Goal: Information Seeking & Learning: Learn about a topic

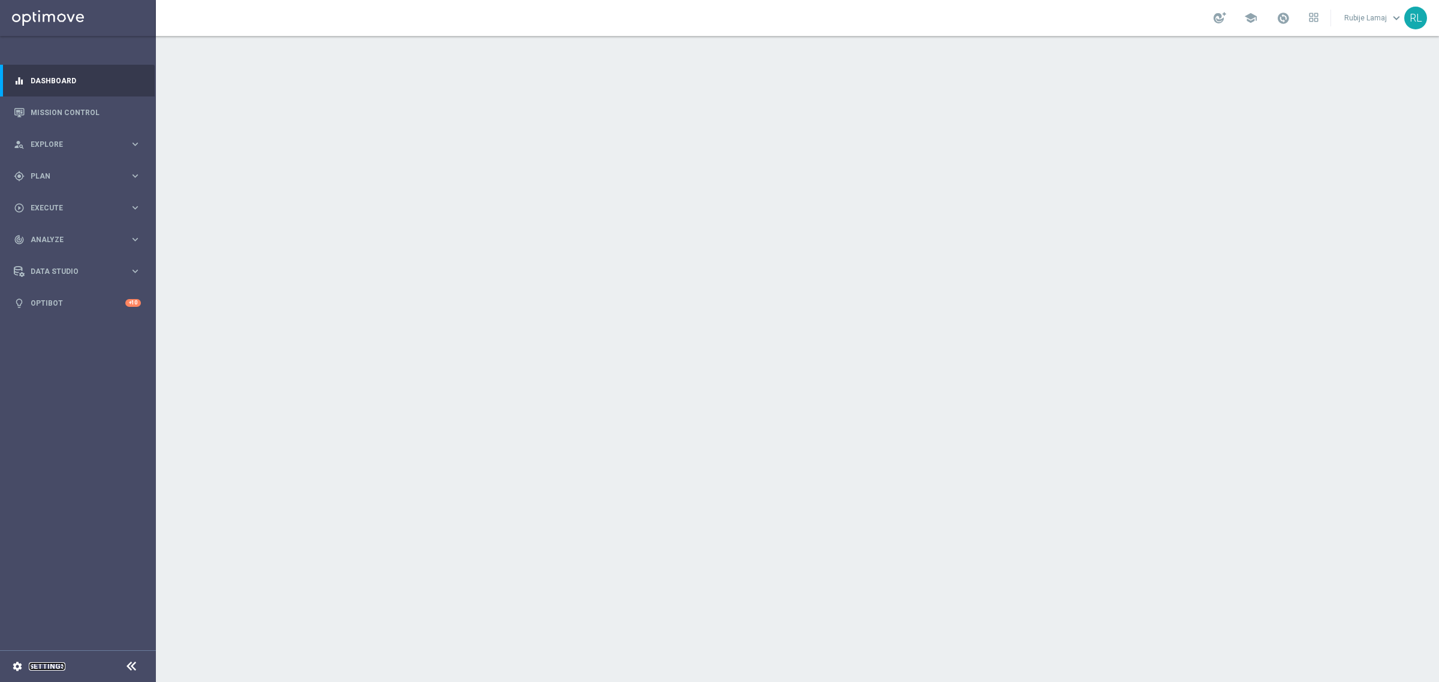
click at [37, 667] on link "Settings" at bounding box center [47, 666] width 37 height 7
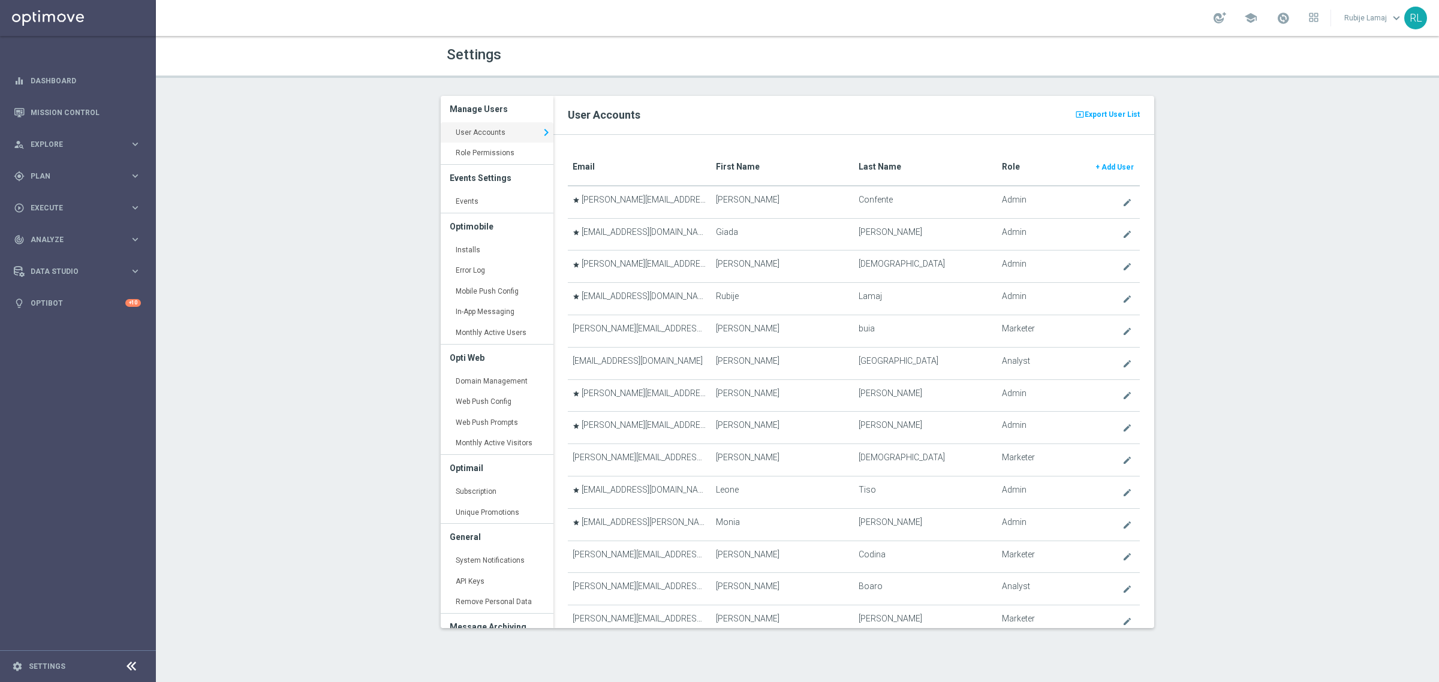
click at [742, 163] on translate "First Name" at bounding box center [738, 167] width 44 height 10
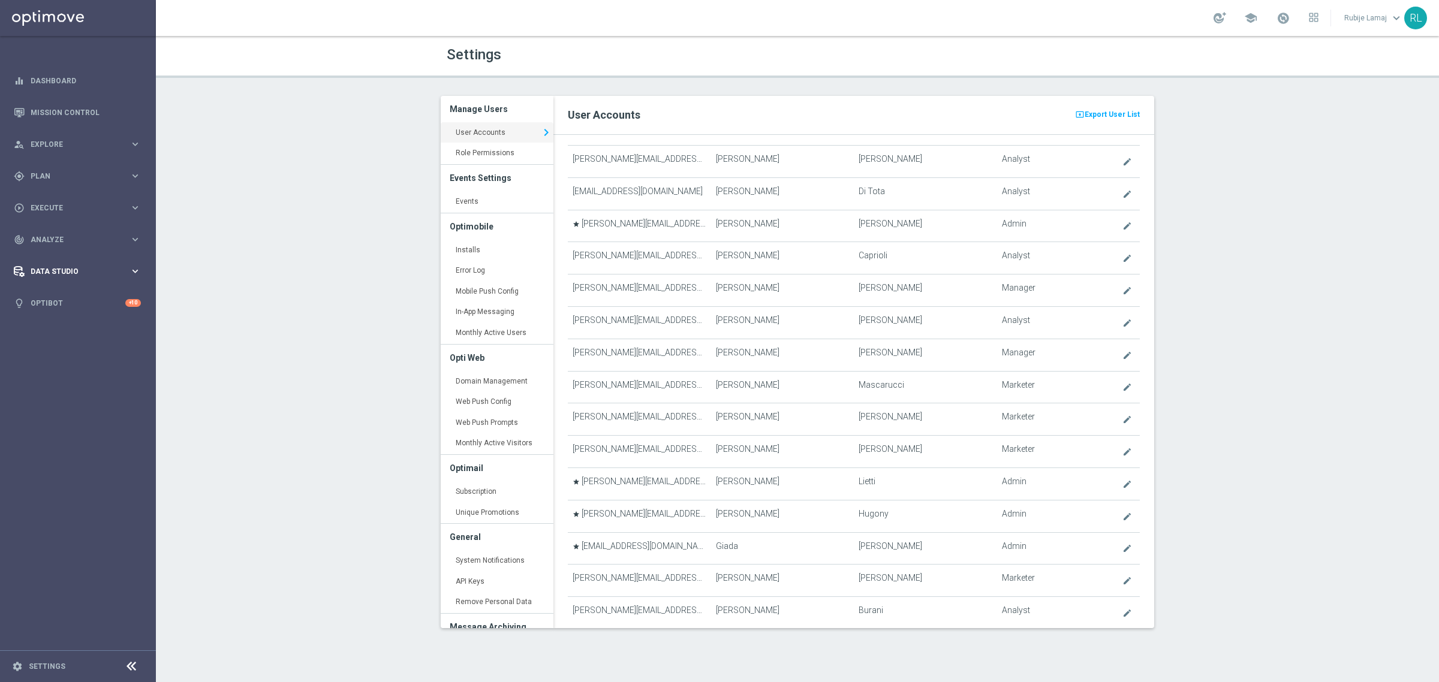
click at [58, 271] on span "Data Studio" at bounding box center [80, 271] width 99 height 7
click at [58, 314] on link "Real-Time Attributes" at bounding box center [78, 314] width 94 height 10
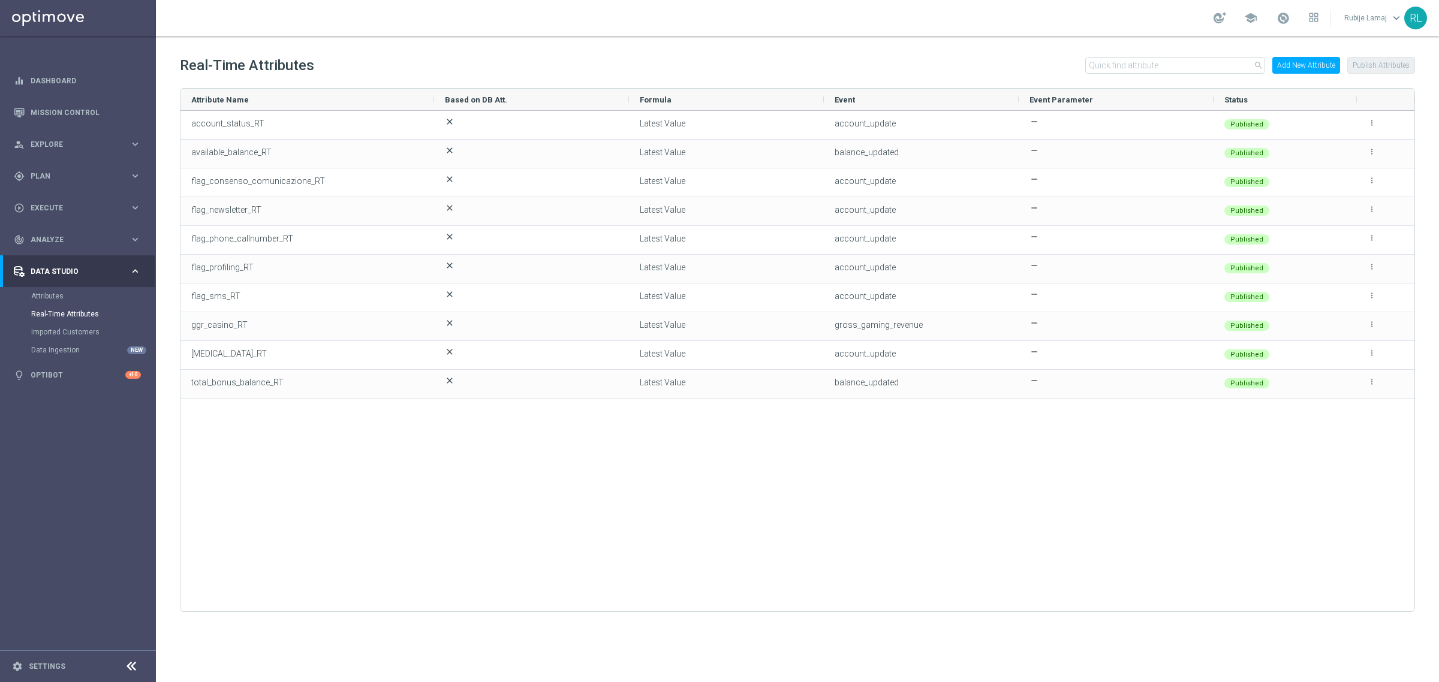
click at [639, 556] on div "account_status_RT close Latest Value account_update remove Published more_vert …" at bounding box center [797, 355] width 1234 height 489
click at [38, 666] on link "Settings" at bounding box center [47, 666] width 37 height 7
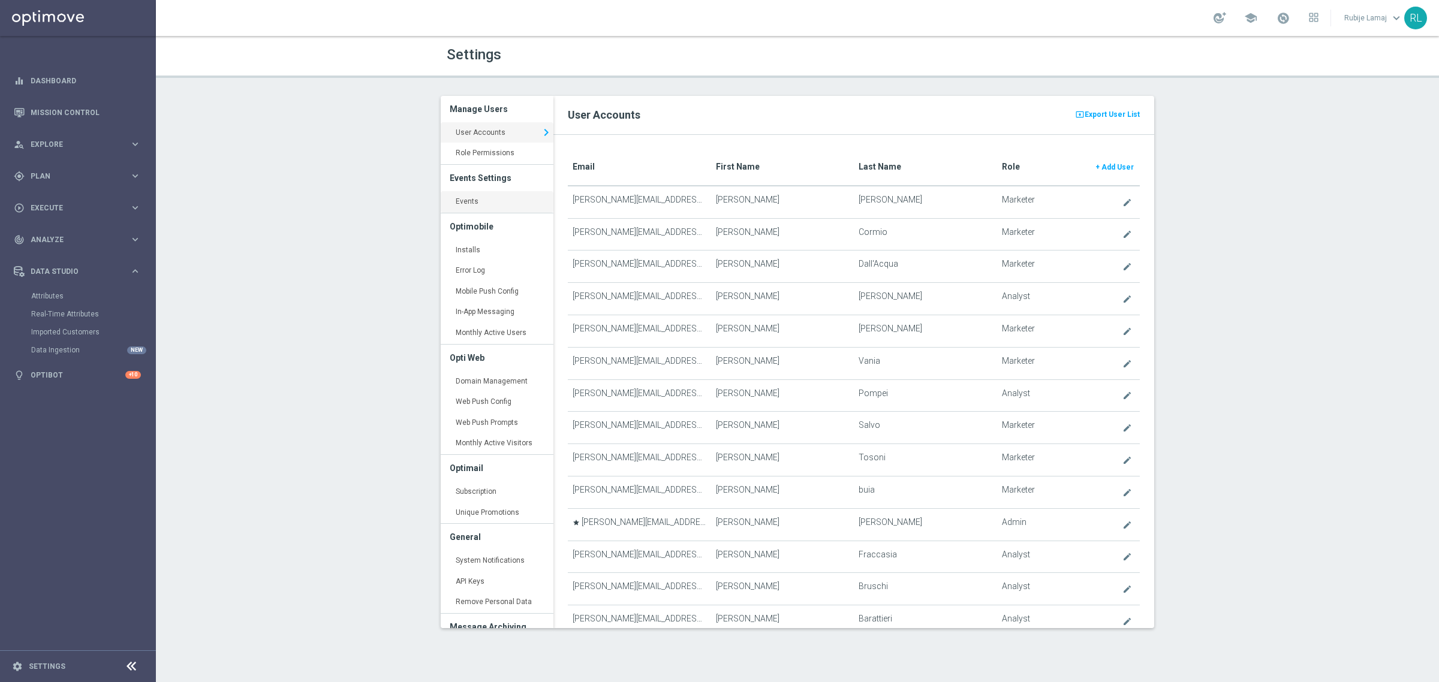
click at [463, 203] on link "Events keyboard_arrow_right" at bounding box center [497, 202] width 113 height 22
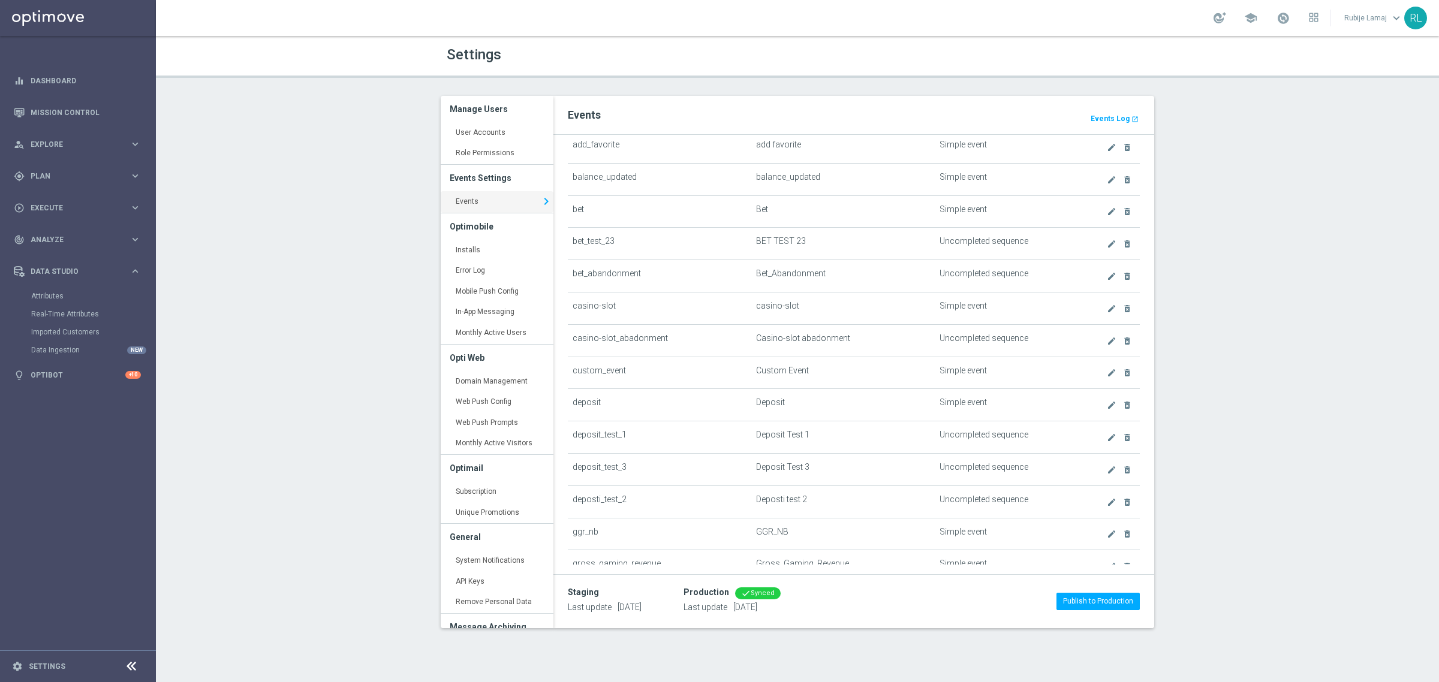
scroll to position [134, 0]
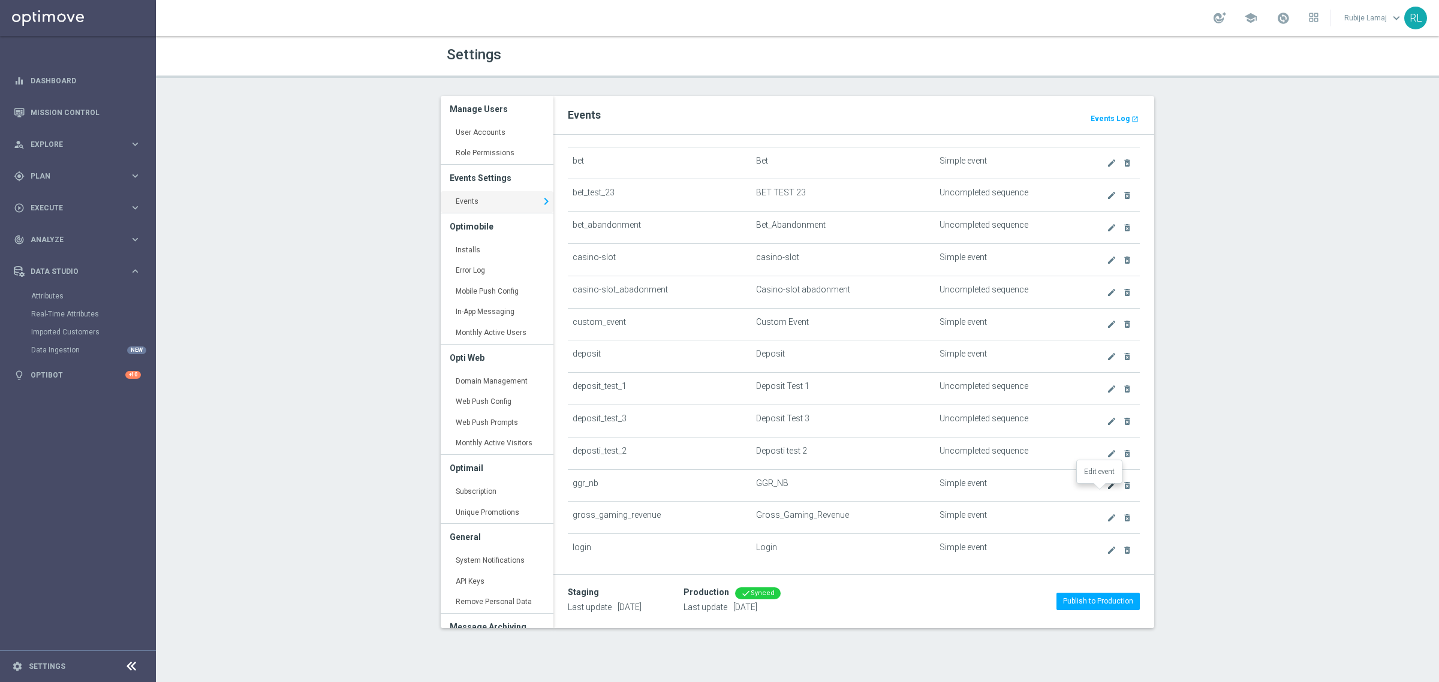
click at [1107, 490] on icon "create" at bounding box center [1112, 486] width 10 height 10
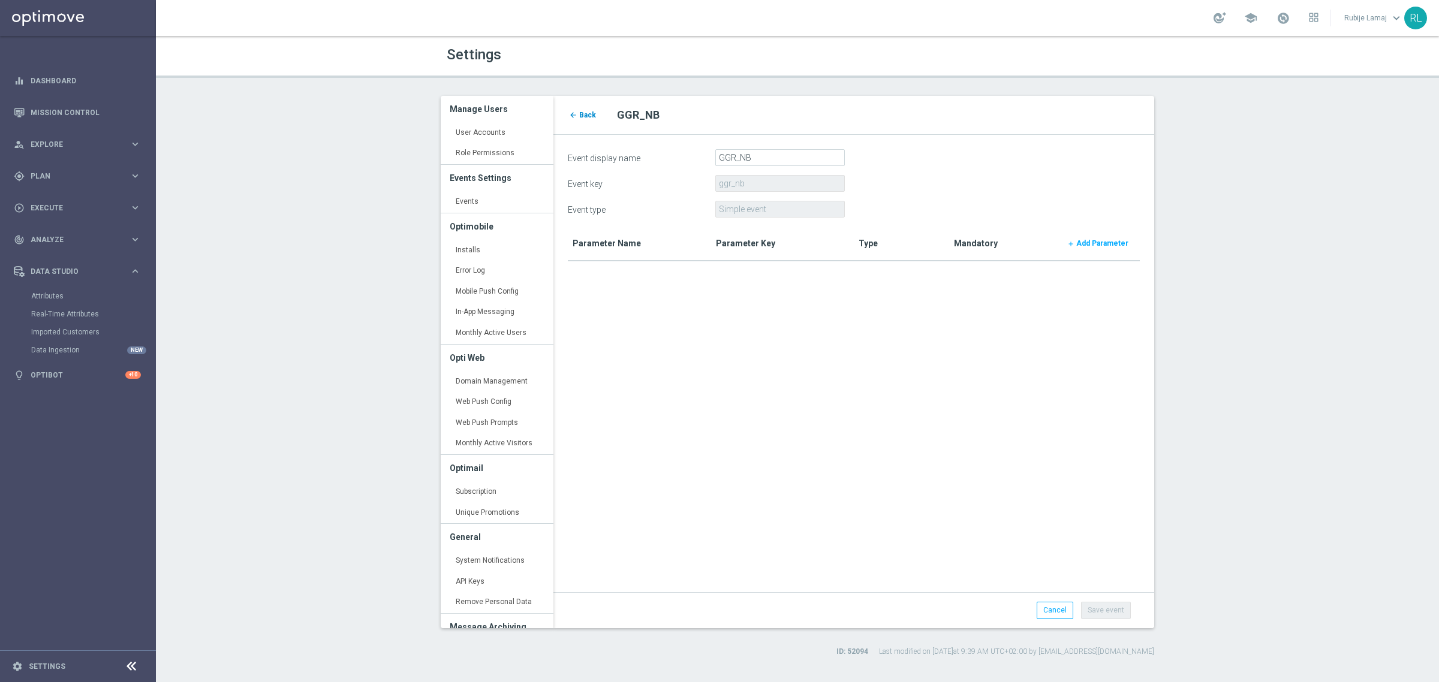
click at [583, 118] on span "Back" at bounding box center [587, 115] width 17 height 8
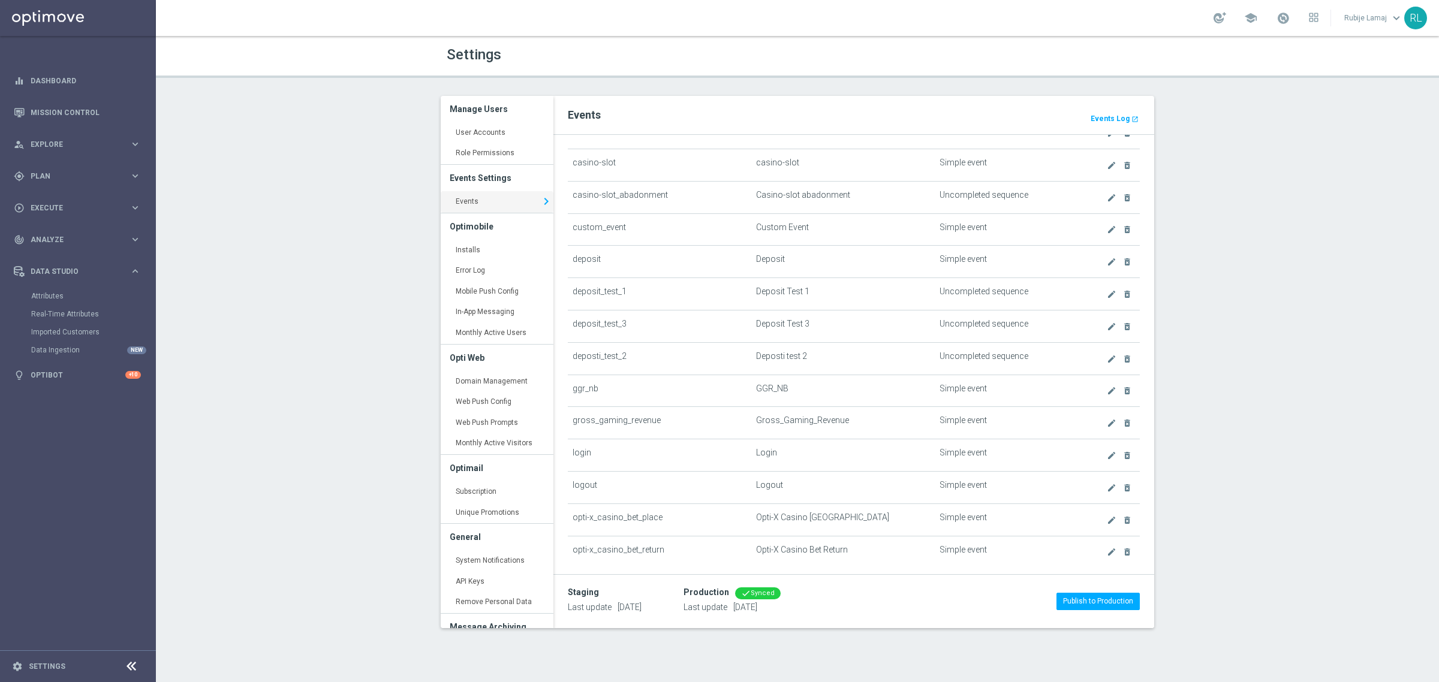
scroll to position [242, 0]
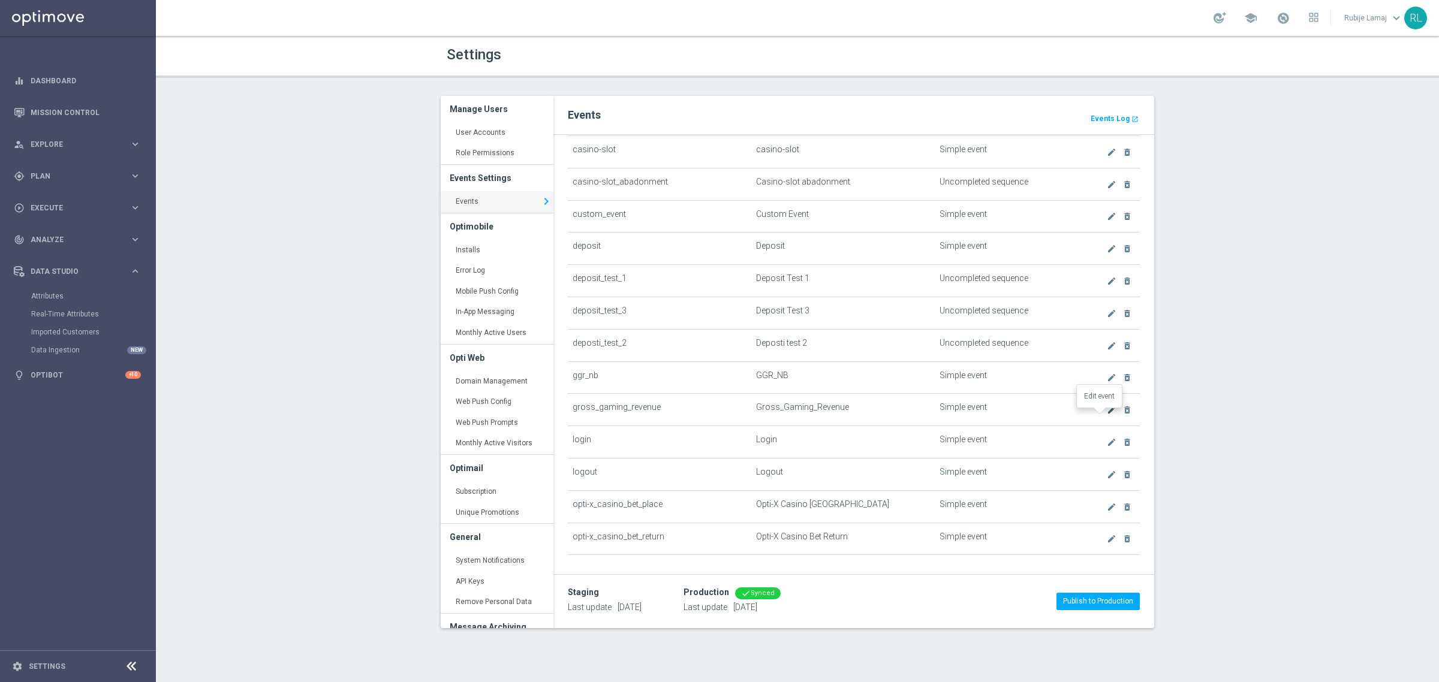
click at [1107, 415] on icon "create" at bounding box center [1112, 410] width 10 height 10
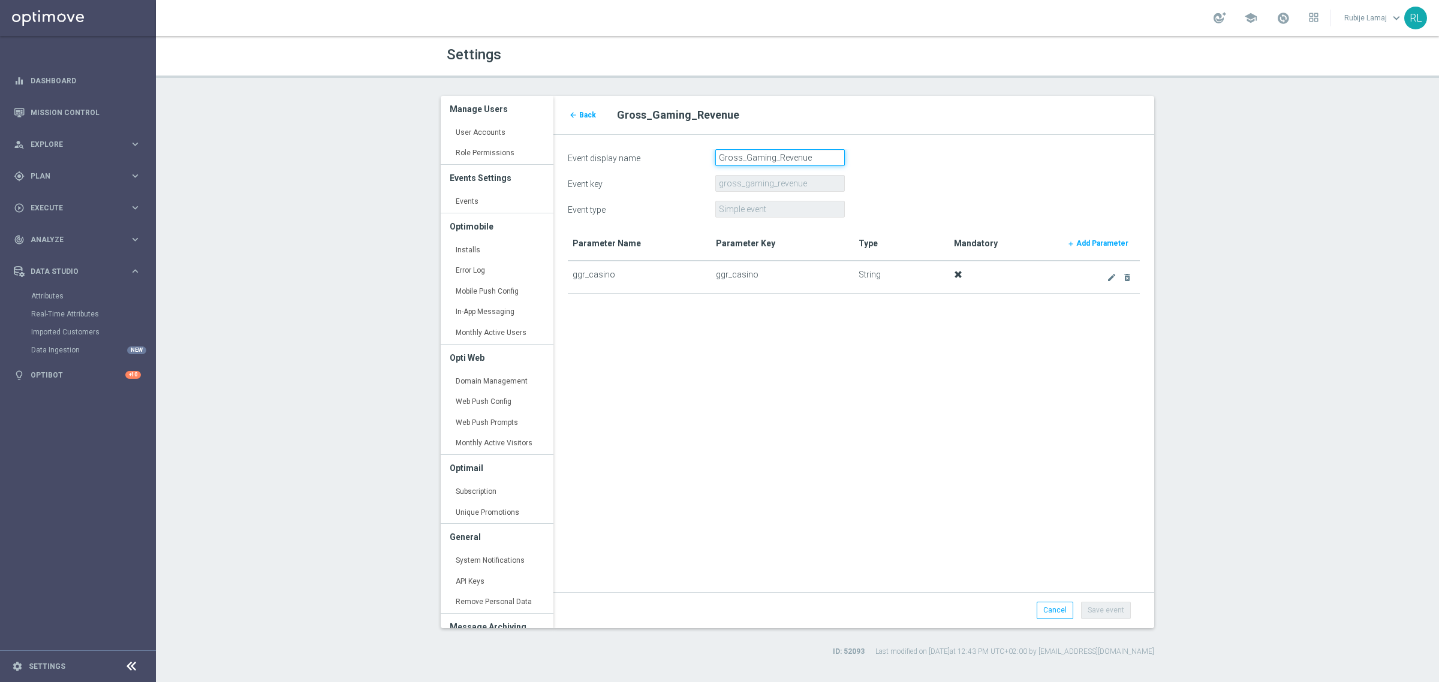
drag, startPoint x: 823, startPoint y: 158, endPoint x: 693, endPoint y: 150, distance: 130.3
click at [693, 150] on div "Event display name Gross_Gaming_Revenue" at bounding box center [854, 157] width 590 height 17
click at [1046, 183] on div "Event key gross_gaming_revenue" at bounding box center [854, 183] width 590 height 17
click at [892, 161] on div "Event display name Gross_Gaming_Revenue" at bounding box center [854, 157] width 590 height 17
click at [889, 165] on div "Event display name Gross_Gaming_Revenue" at bounding box center [854, 157] width 590 height 17
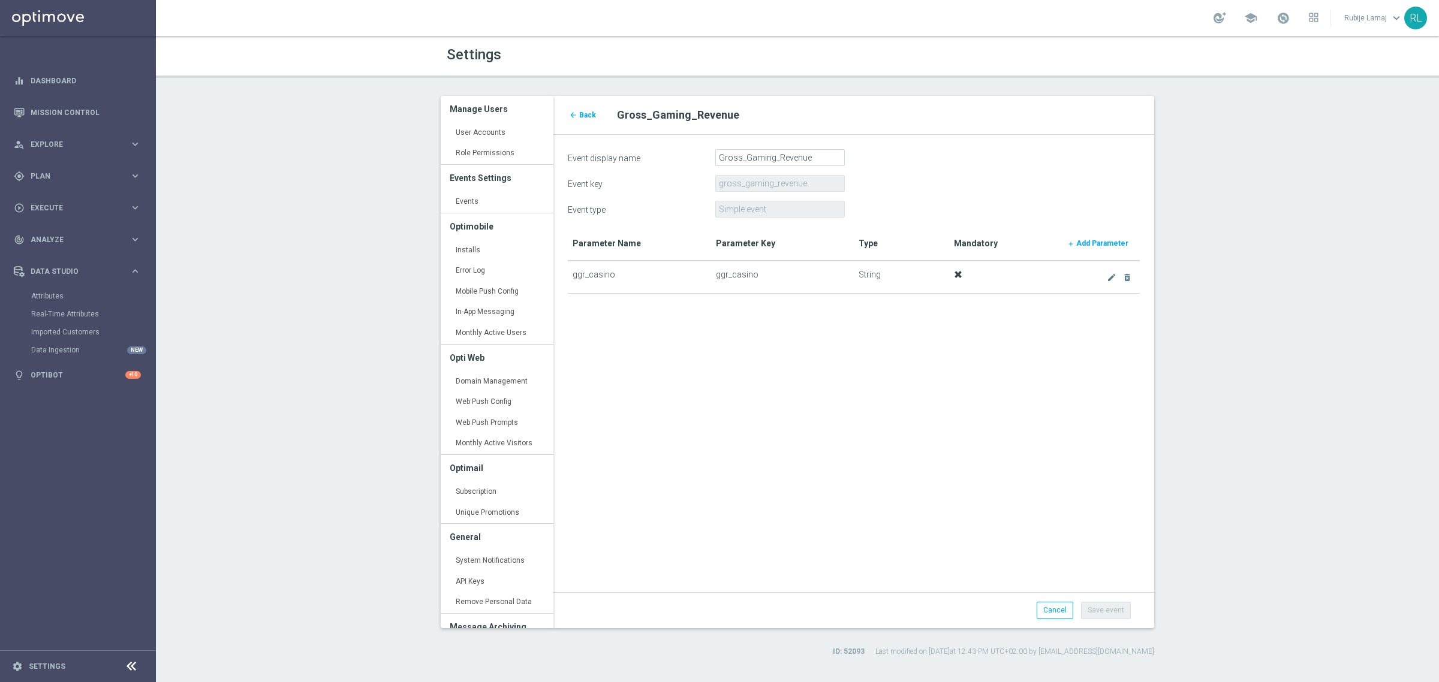
click at [658, 291] on td "ggr_casino" at bounding box center [639, 277] width 143 height 32
click at [69, 316] on link "Real-Time Attributes" at bounding box center [78, 314] width 94 height 10
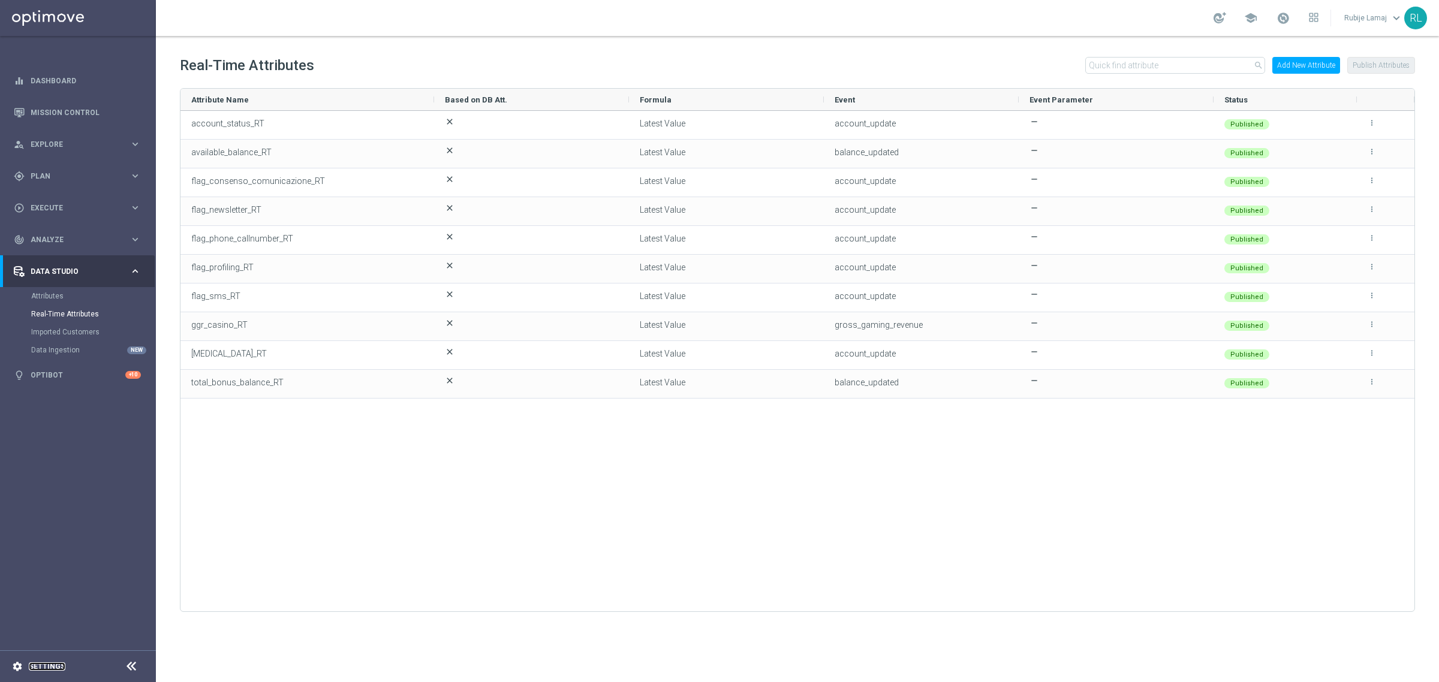
click at [49, 669] on link "Settings" at bounding box center [47, 666] width 37 height 7
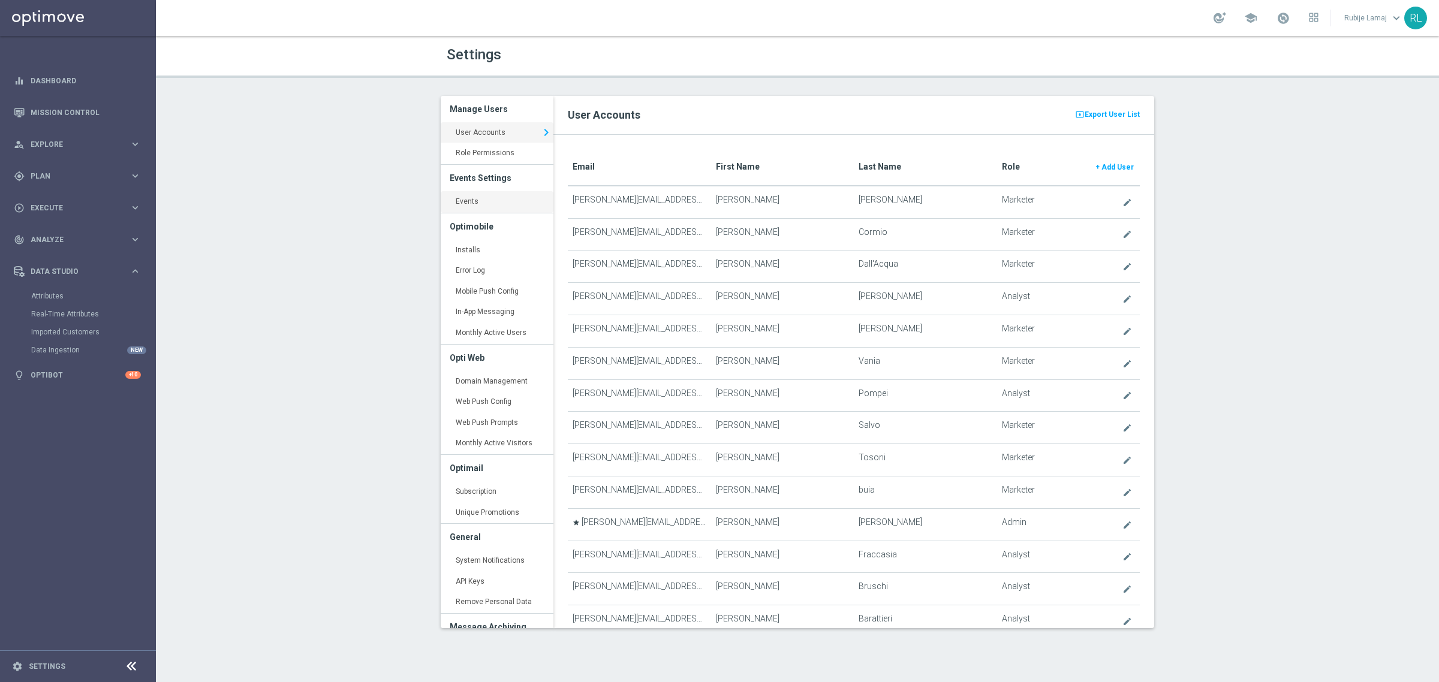
click at [486, 201] on link "Events keyboard_arrow_right" at bounding box center [497, 202] width 113 height 22
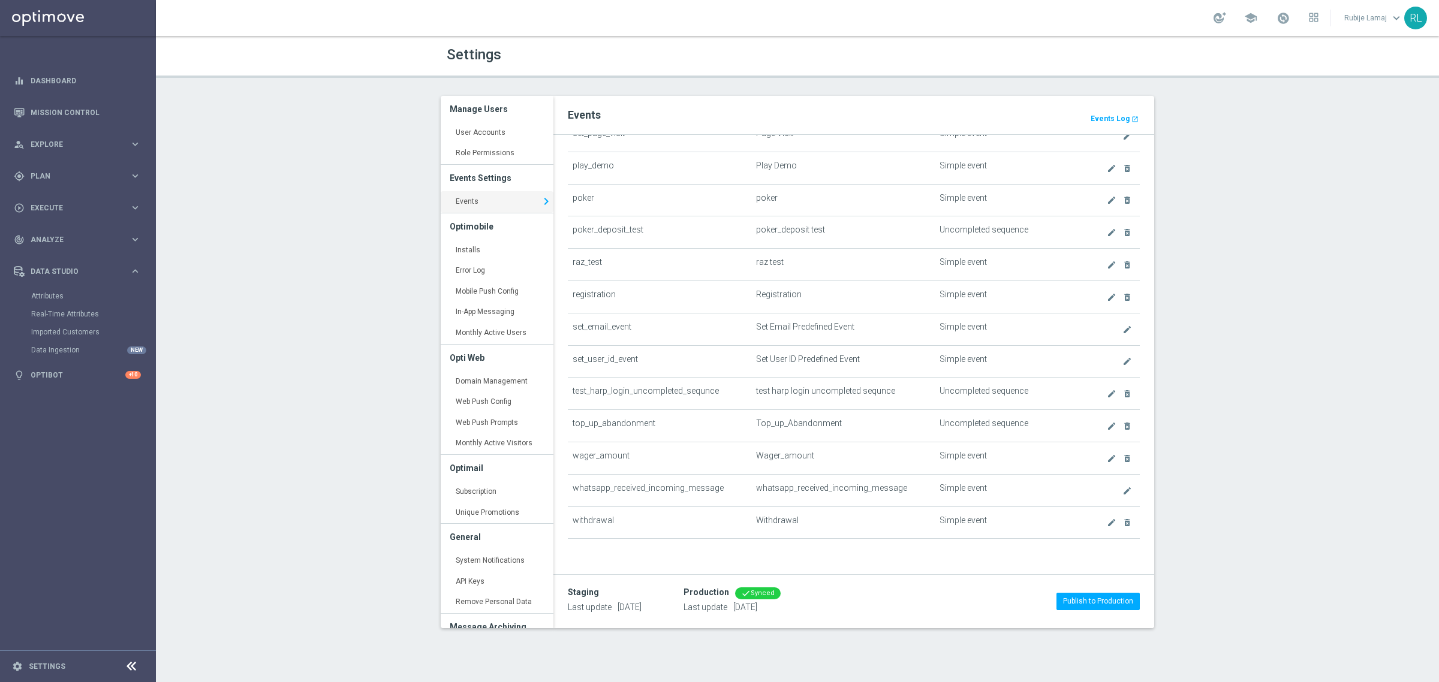
scroll to position [374, 0]
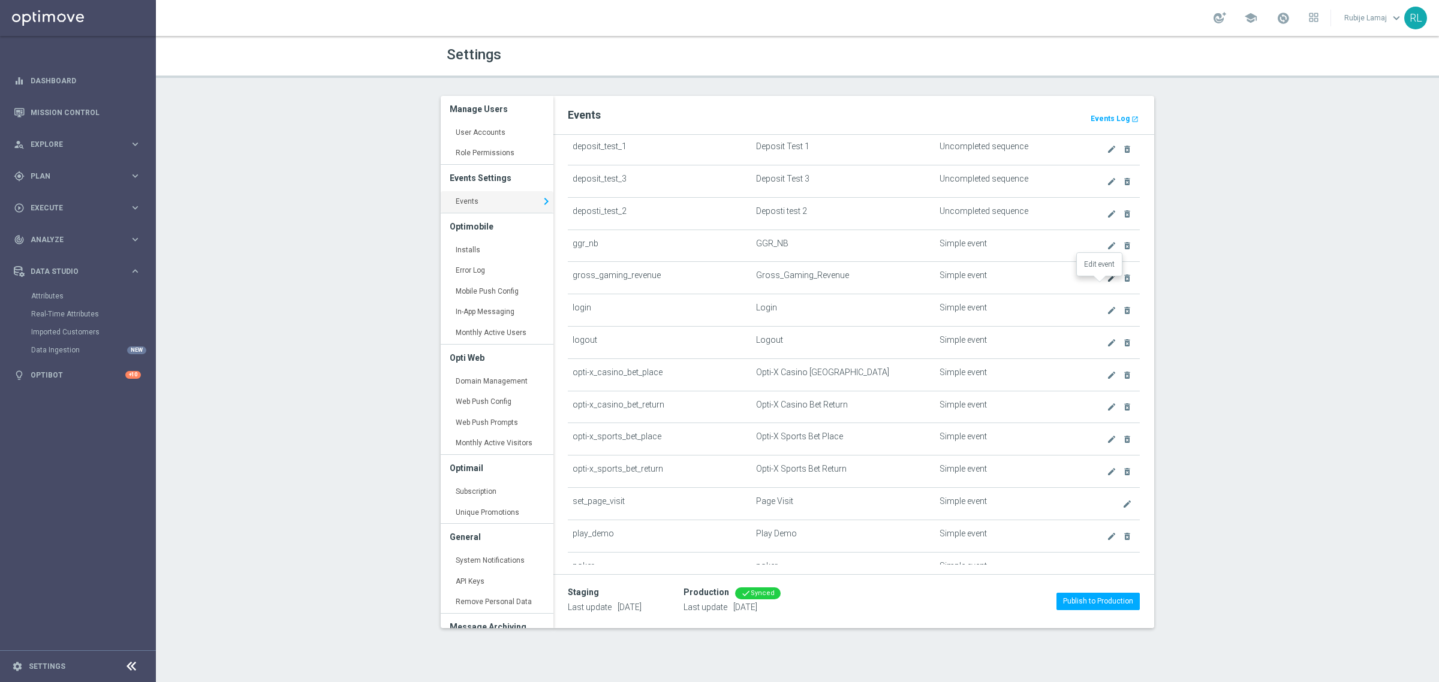
click at [1107, 283] on icon "create" at bounding box center [1112, 278] width 10 height 10
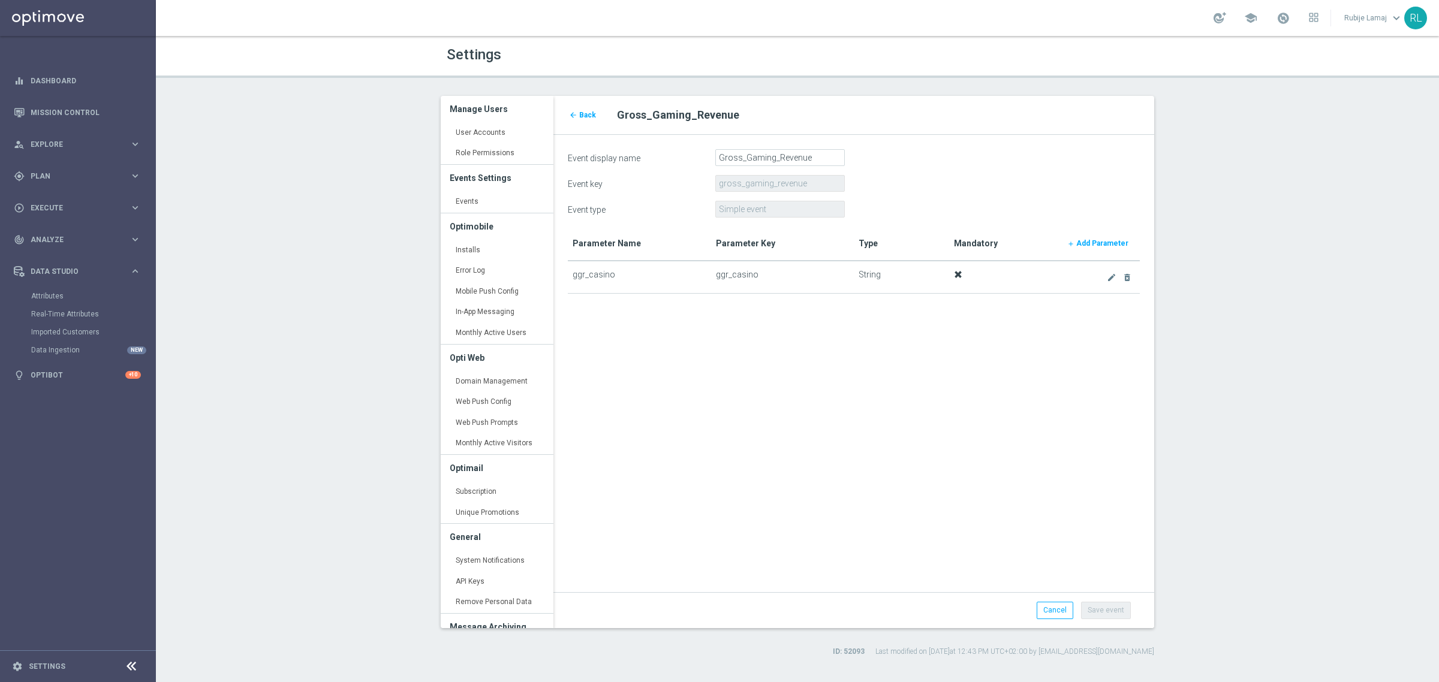
click at [811, 511] on form "Event display name Gross_Gaming_Revenue Event key gross_gaming_revenue Event ty…" at bounding box center [854, 376] width 572 height 455
click at [588, 115] on span "Back" at bounding box center [587, 115] width 17 height 8
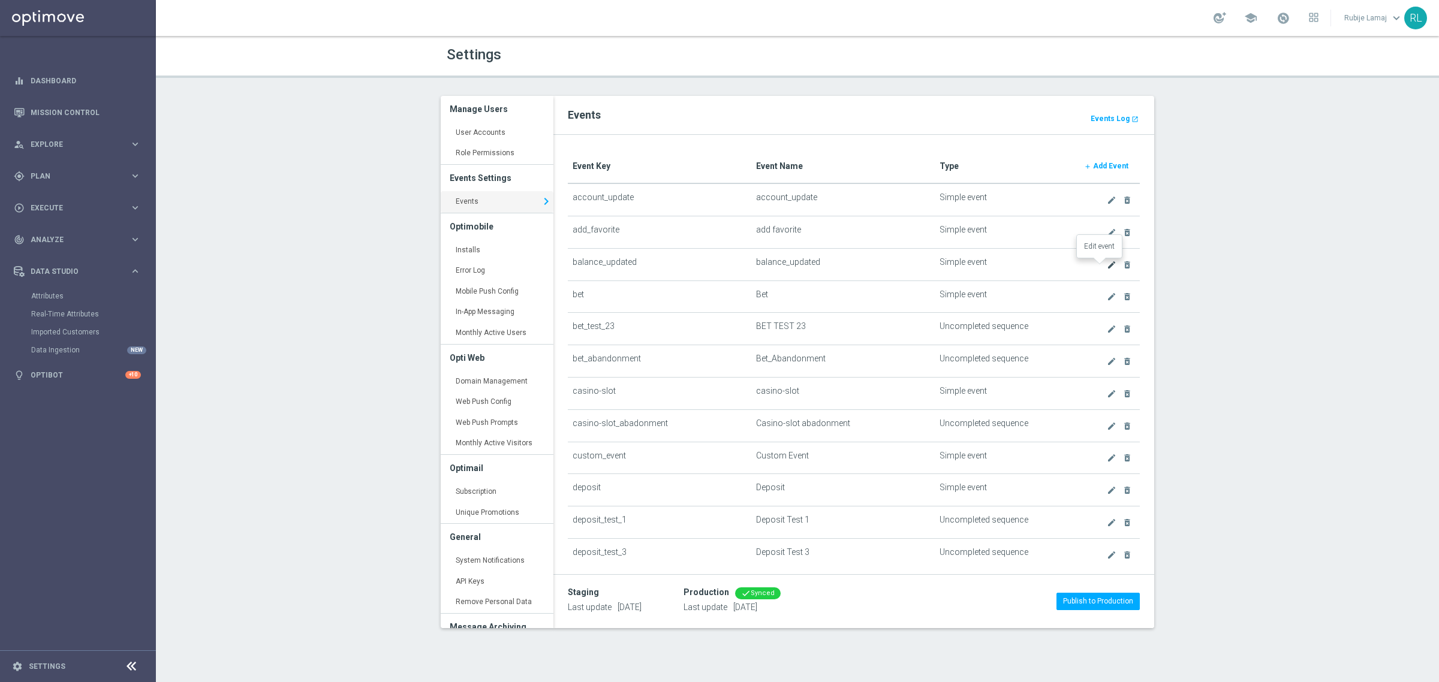
click at [1107, 265] on icon "create" at bounding box center [1112, 265] width 10 height 10
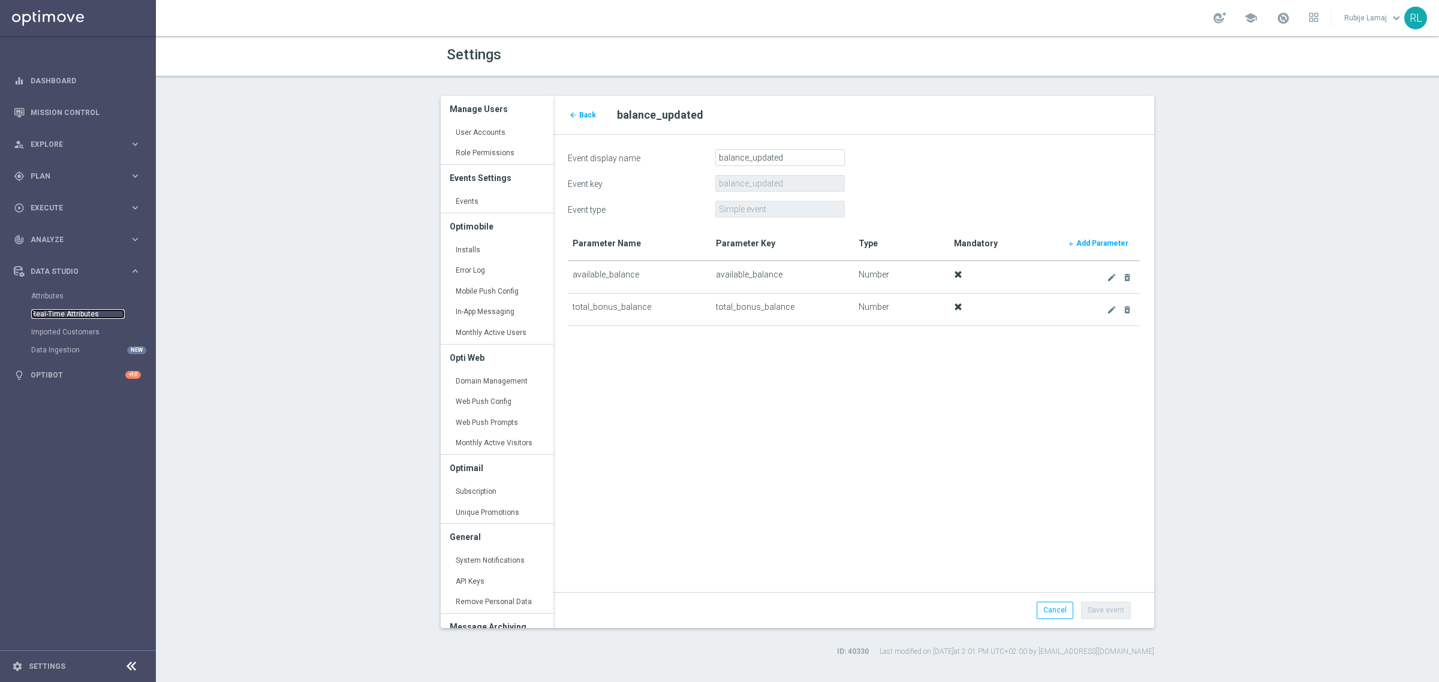
click at [65, 318] on link "Real-Time Attributes" at bounding box center [78, 314] width 94 height 10
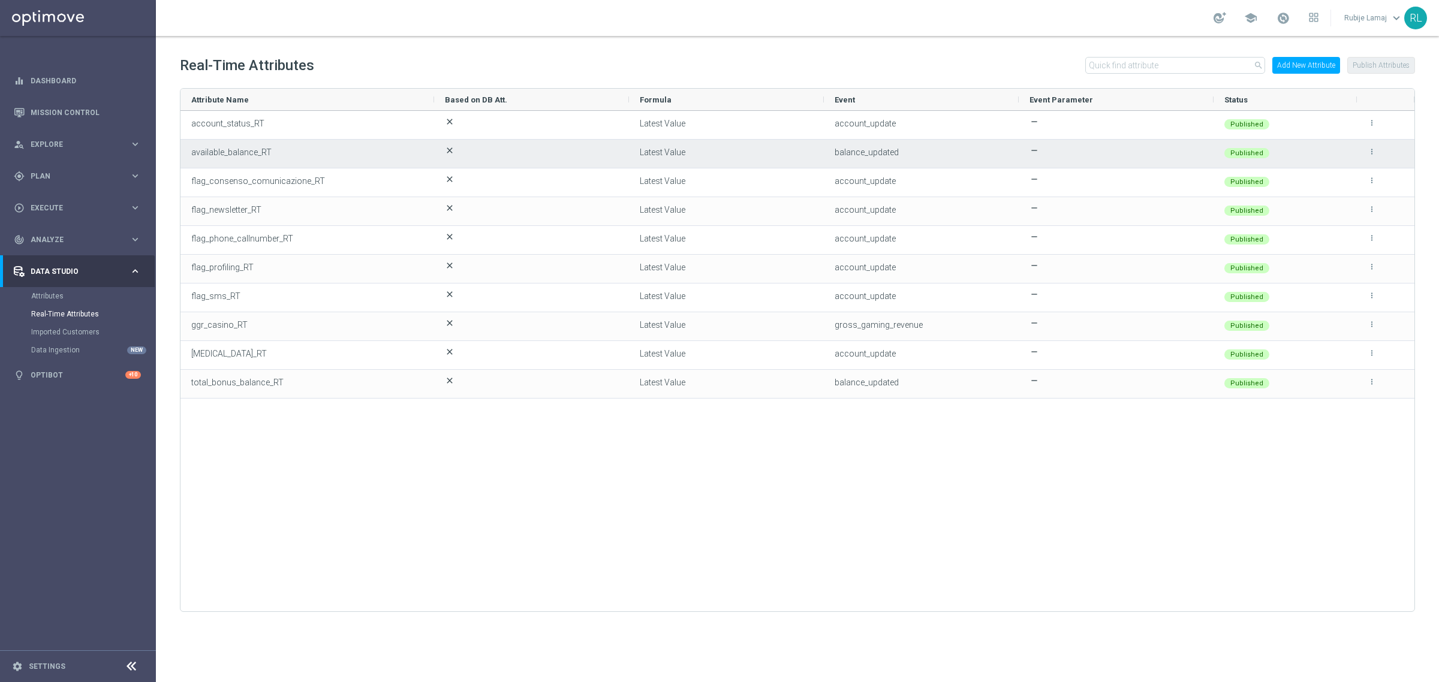
click at [259, 149] on span "available_balance_RT" at bounding box center [231, 152] width 80 height 10
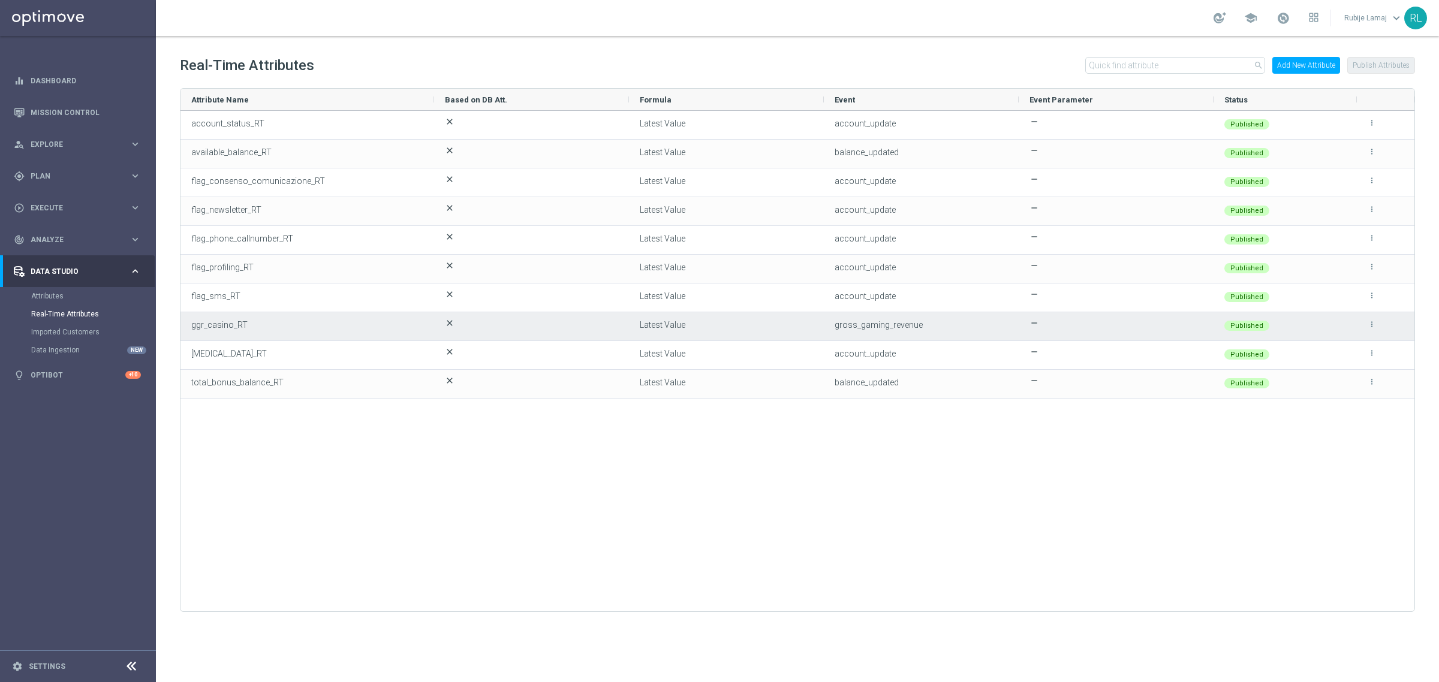
click at [1375, 324] on icon "more_vert" at bounding box center [1372, 324] width 8 height 8
click at [1350, 317] on span "Edit" at bounding box center [1344, 320] width 13 height 10
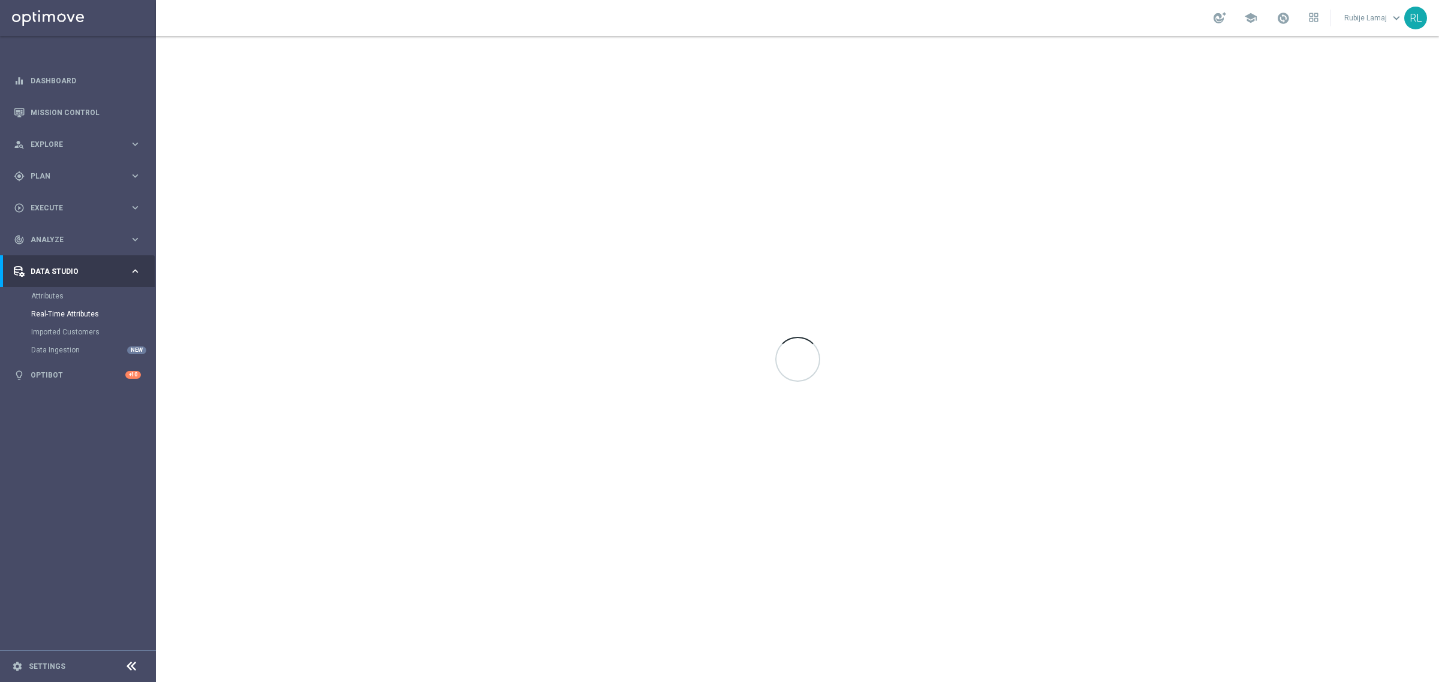
type input "ggr_casino_RT"
type input "string"
type input "Latest Value"
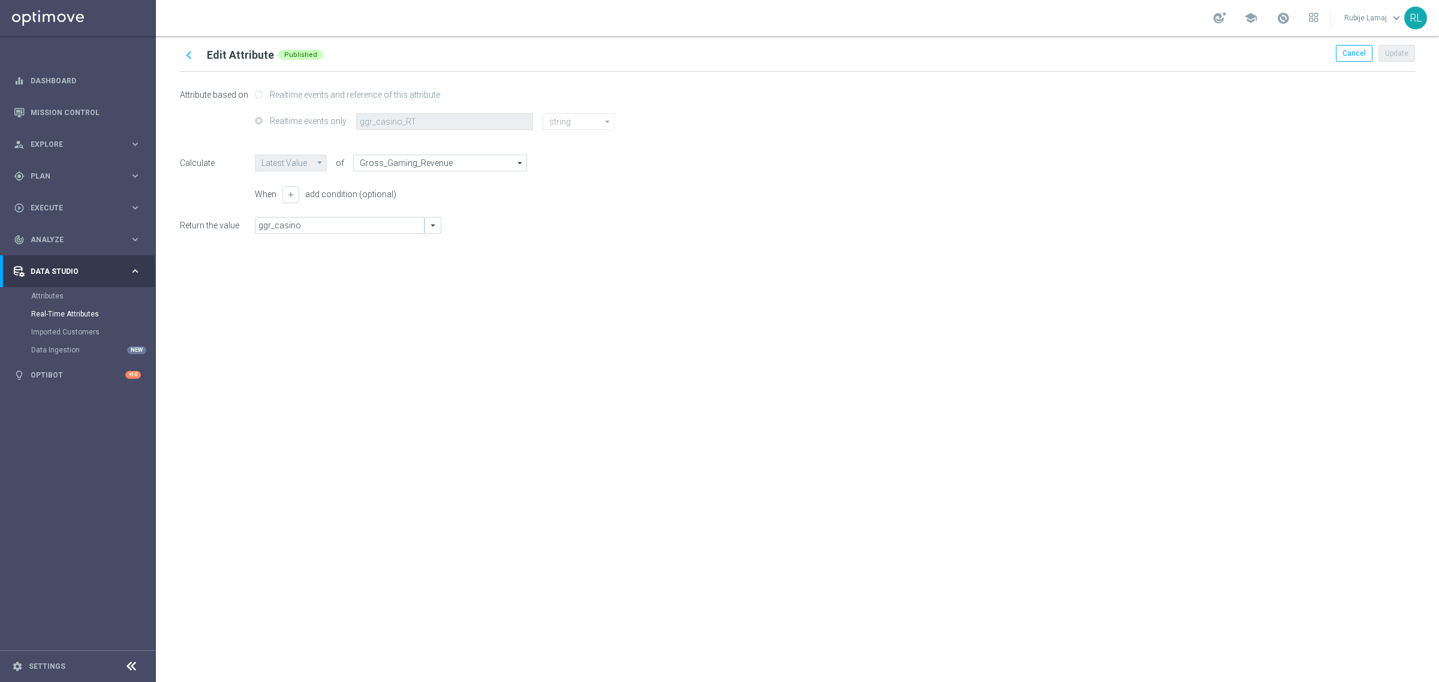
click at [189, 57] on icon "chevron_left" at bounding box center [189, 55] width 16 height 16
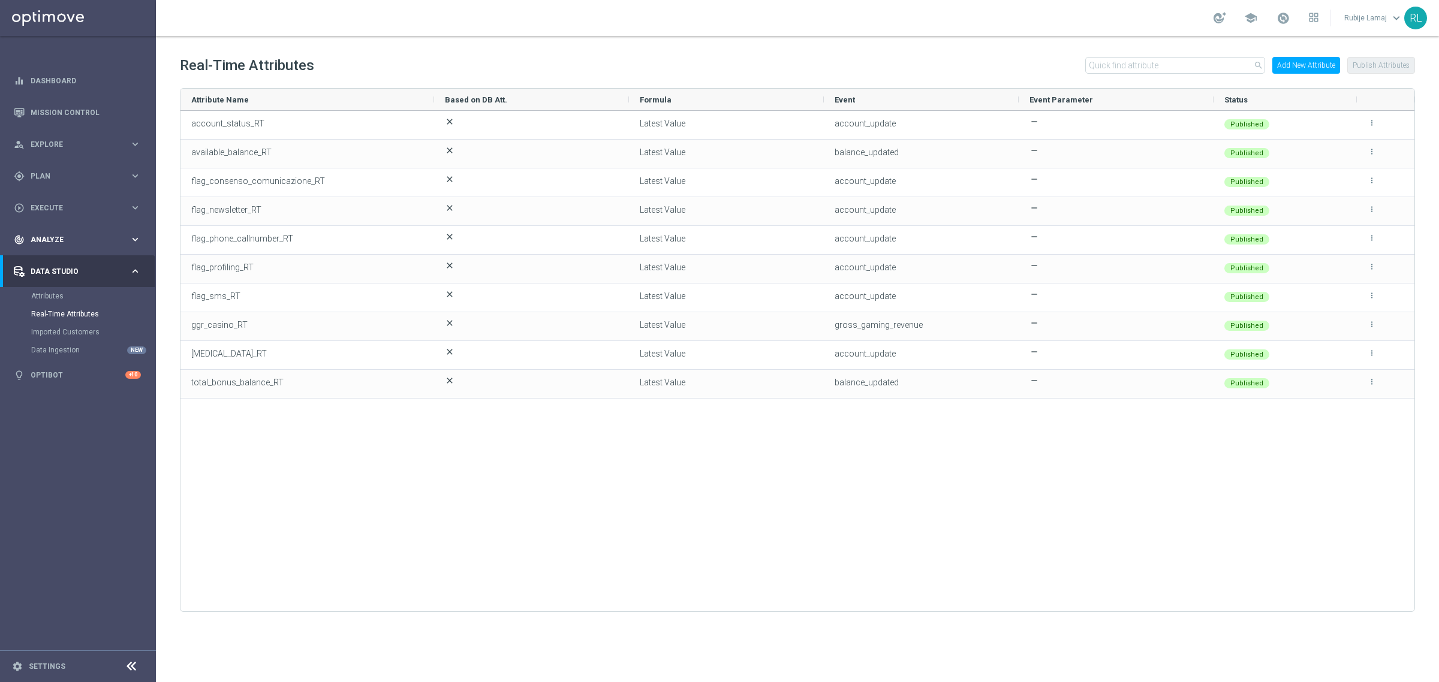
click at [61, 241] on span "Analyze" at bounding box center [80, 239] width 99 height 7
drag, startPoint x: 67, startPoint y: 265, endPoint x: 80, endPoint y: 265, distance: 13.2
click at [67, 265] on link "Customer 360" at bounding box center [78, 265] width 94 height 10
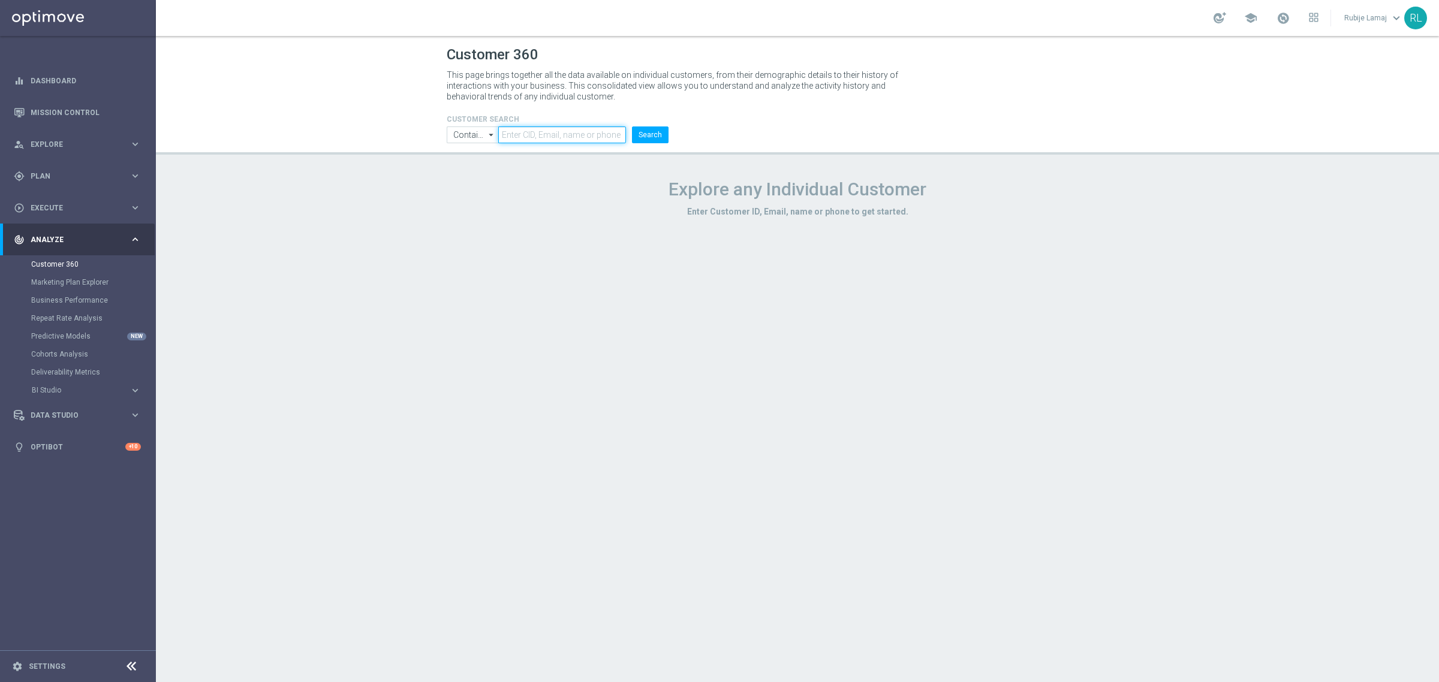
click at [526, 138] on input "text" at bounding box center [562, 135] width 128 height 17
paste input "4392630"
type input "4392630"
click at [642, 131] on button "Search" at bounding box center [650, 135] width 37 height 17
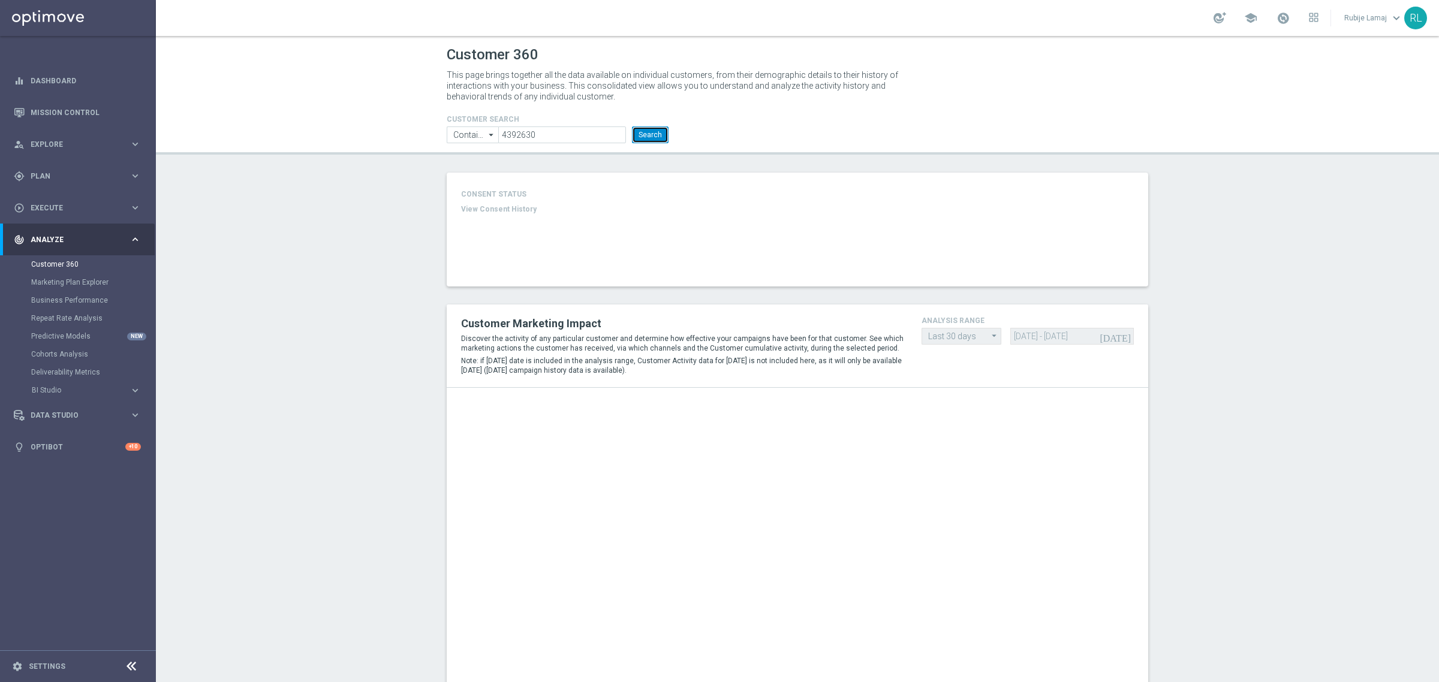
type input "Total Deposit Amount"
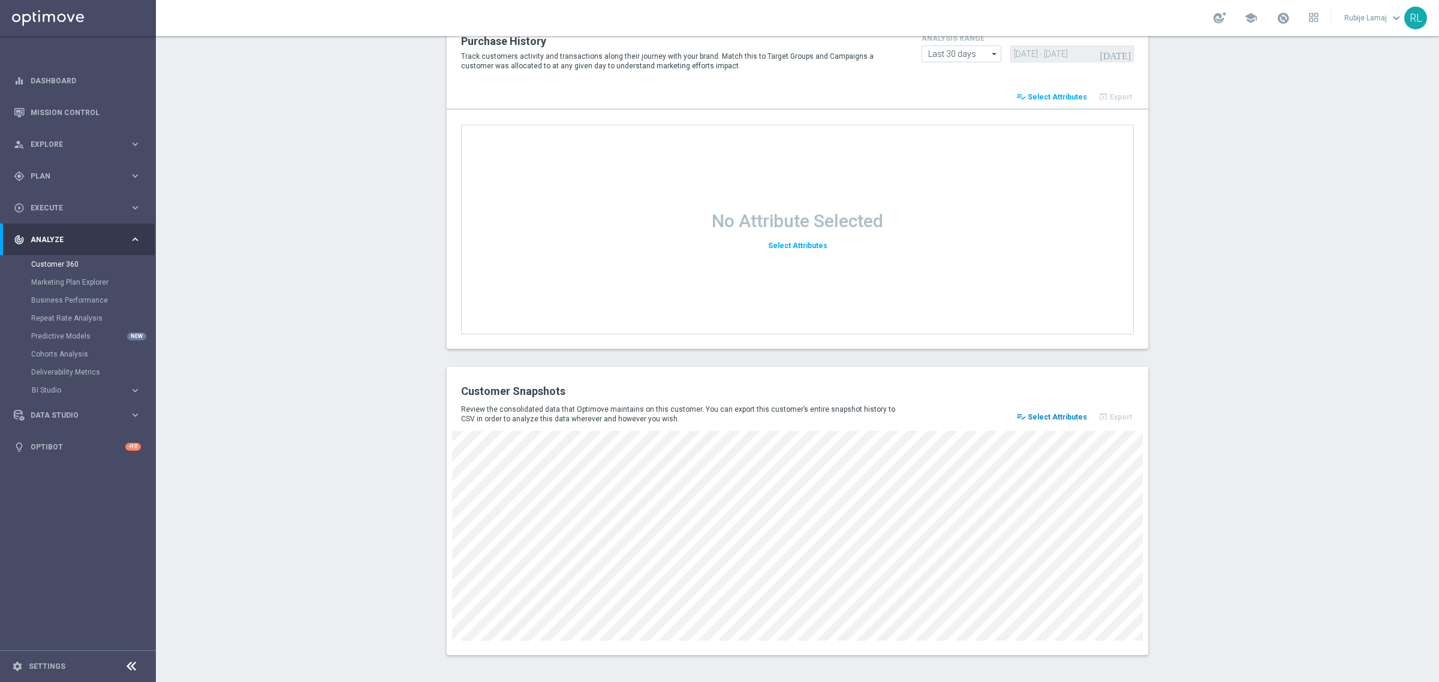
scroll to position [1344, 0]
click at [1054, 414] on span "Select Attributes" at bounding box center [1057, 417] width 59 height 8
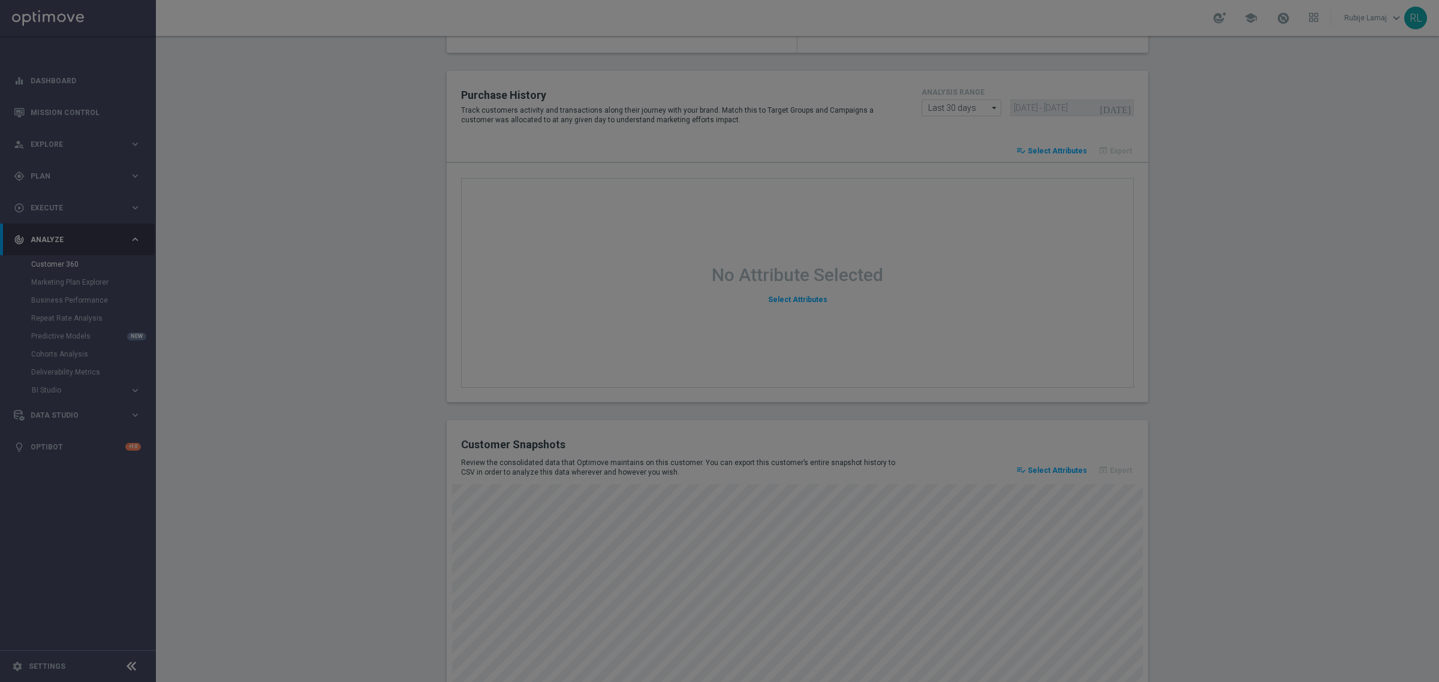
scroll to position [1398, 0]
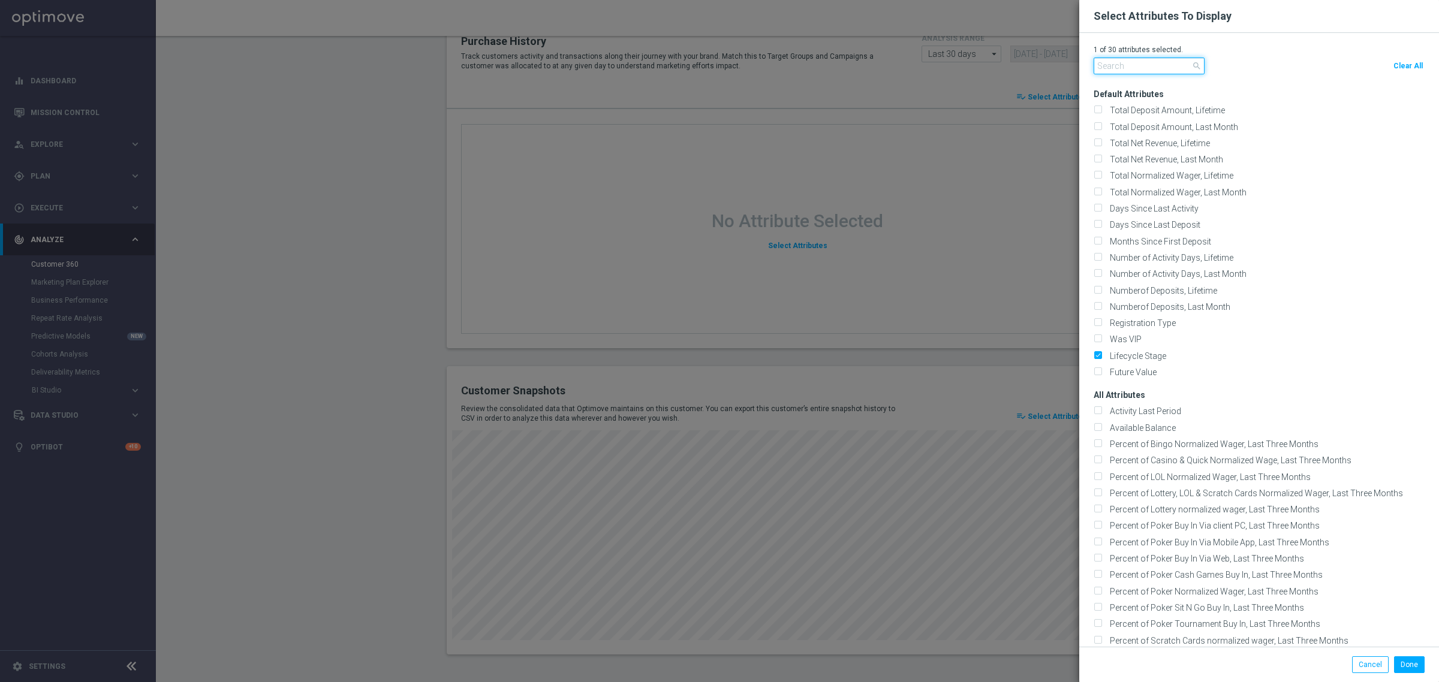
click at [1140, 65] on input "text" at bounding box center [1149, 66] width 111 height 17
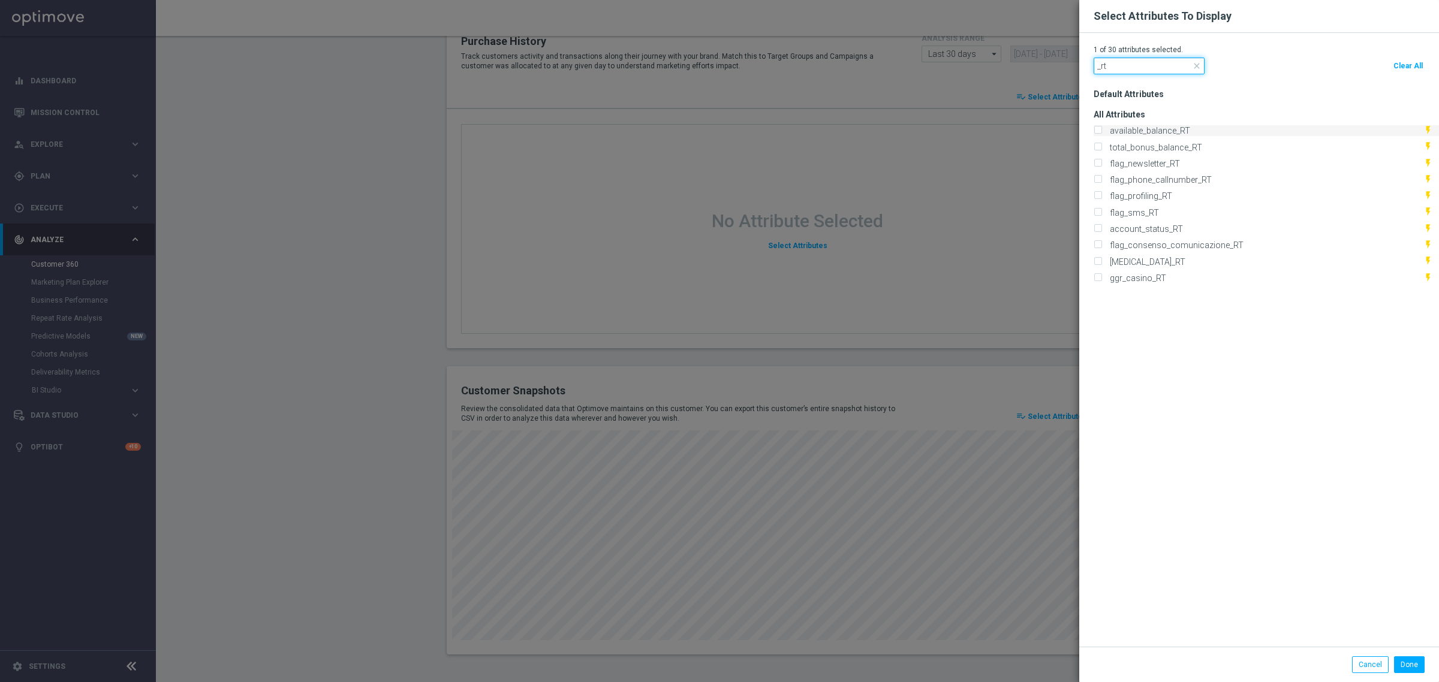
type input "_rt"
click at [1094, 135] on input "available_balance_RT" at bounding box center [1098, 132] width 8 height 8
checkbox input "true"
click at [1094, 147] on input "total_bonus_balance_RT" at bounding box center [1098, 148] width 8 height 8
checkbox input "true"
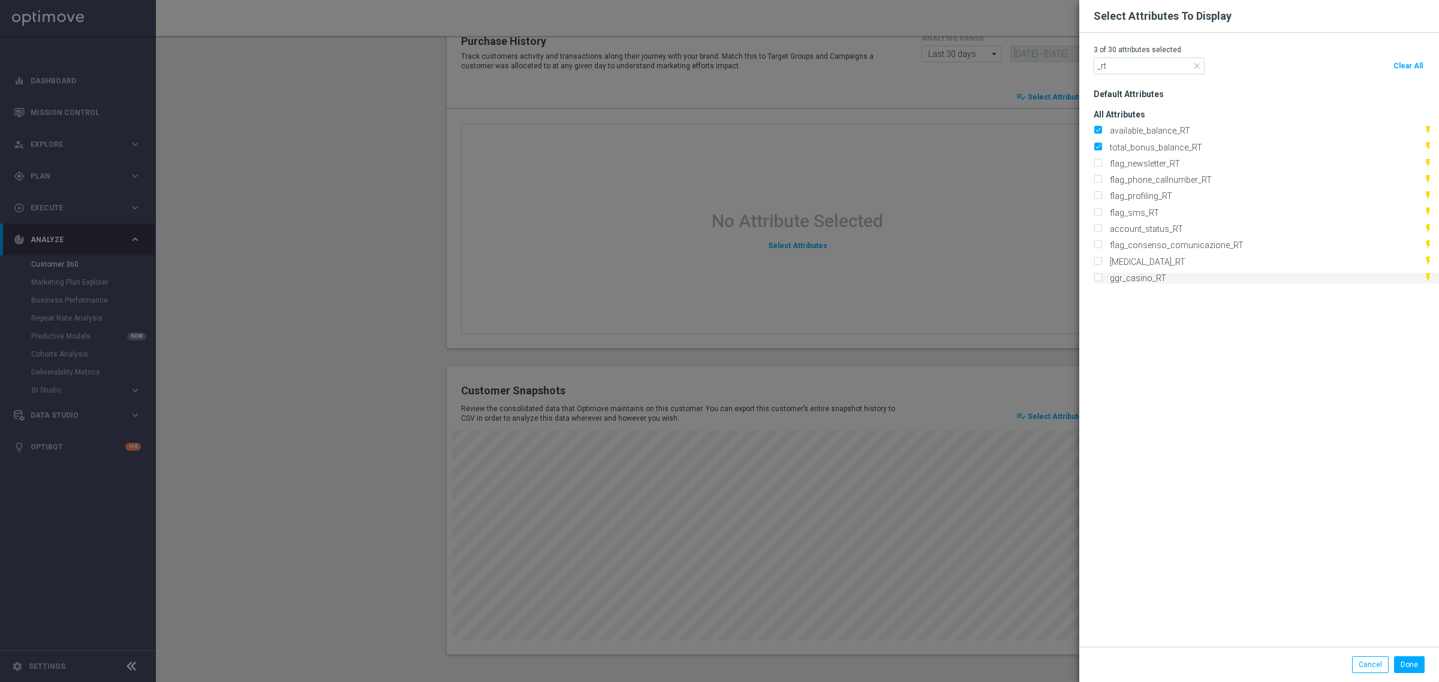
click at [1094, 277] on input "ggr_casino_RT" at bounding box center [1098, 279] width 8 height 8
checkbox input "true"
drag, startPoint x: 1089, startPoint y: 71, endPoint x: 1201, endPoint y: 96, distance: 114.9
click at [1079, 67] on div "4 of 30 attributes selected. _rt close Clear All Default Attributes" at bounding box center [1259, 340] width 360 height 614
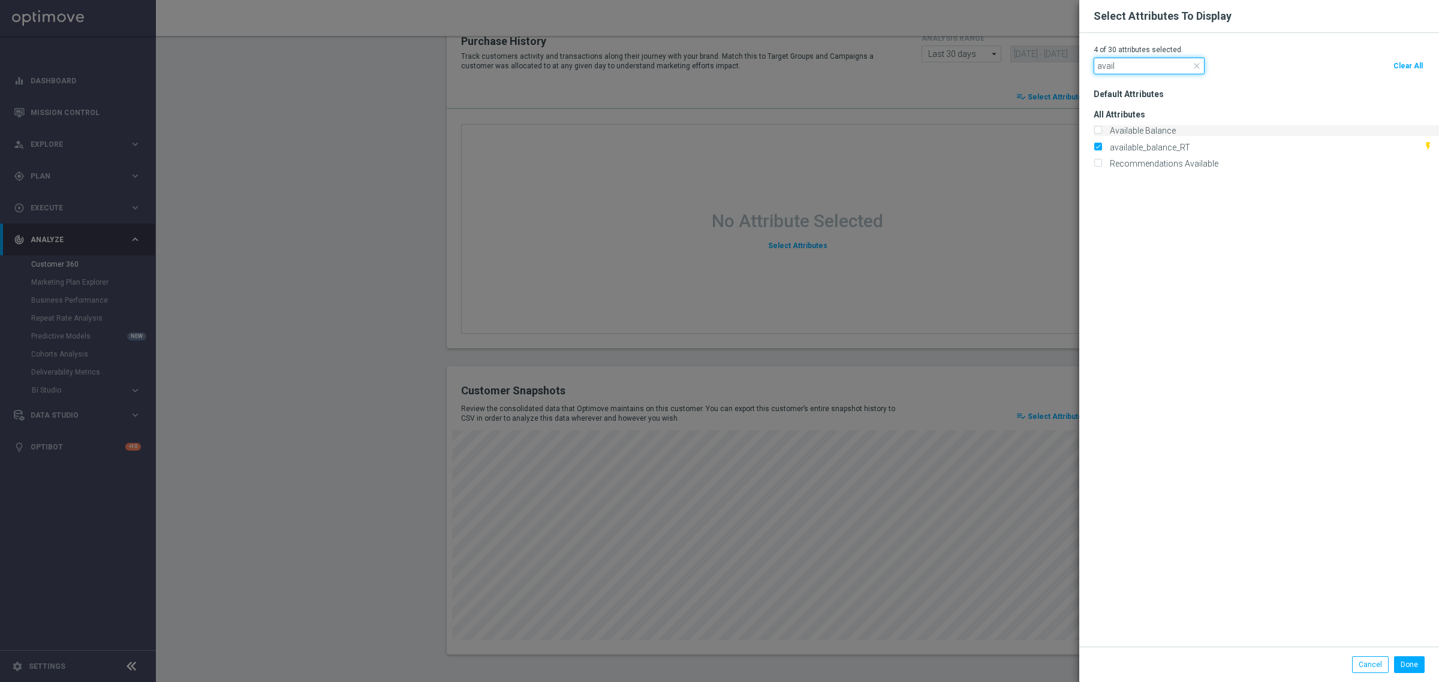
type input "avail"
click at [1106, 132] on label "Available Balance" at bounding box center [1141, 130] width 70 height 11
click at [1094, 132] on input "Available Balance" at bounding box center [1098, 132] width 8 height 8
checkbox input "true"
click at [1394, 660] on button "Done" at bounding box center [1409, 665] width 31 height 17
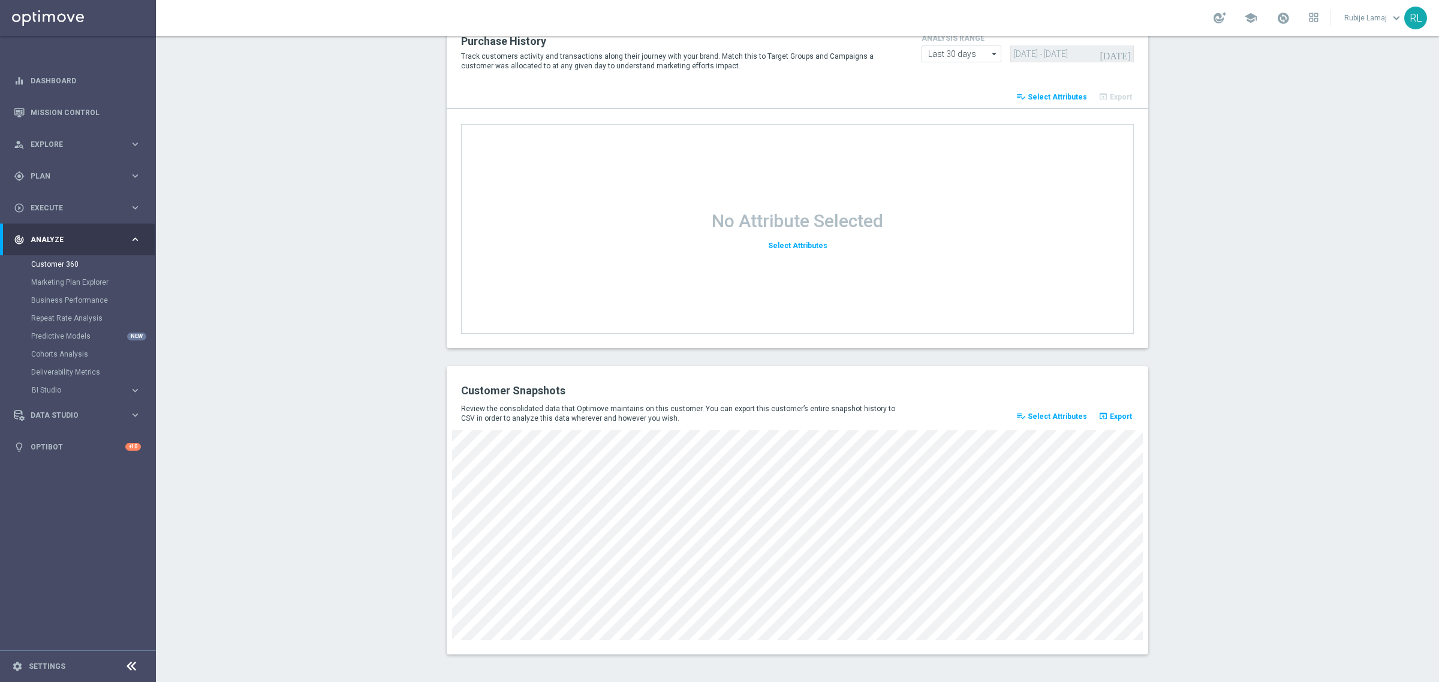
click at [1038, 420] on button "playlist_add_check Select Attributes" at bounding box center [1051, 416] width 74 height 17
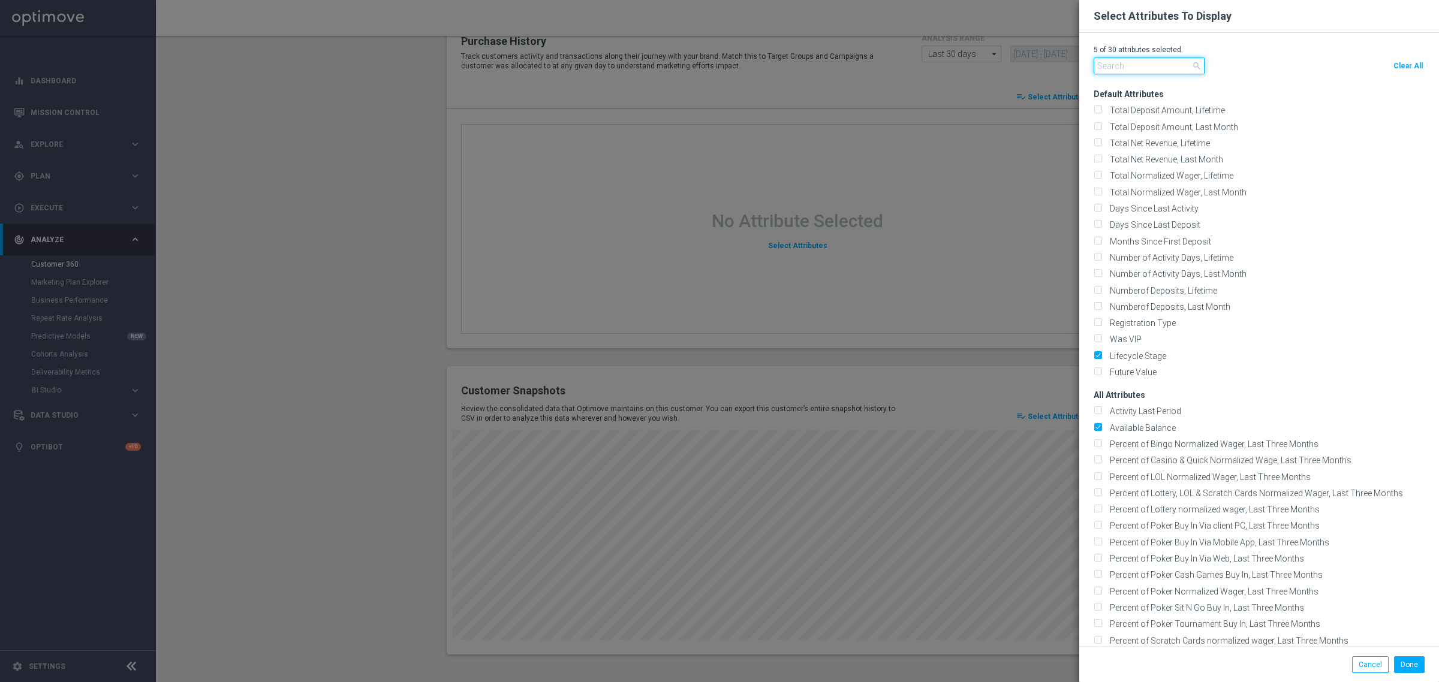
click at [1145, 70] on input "text" at bounding box center [1149, 66] width 111 height 17
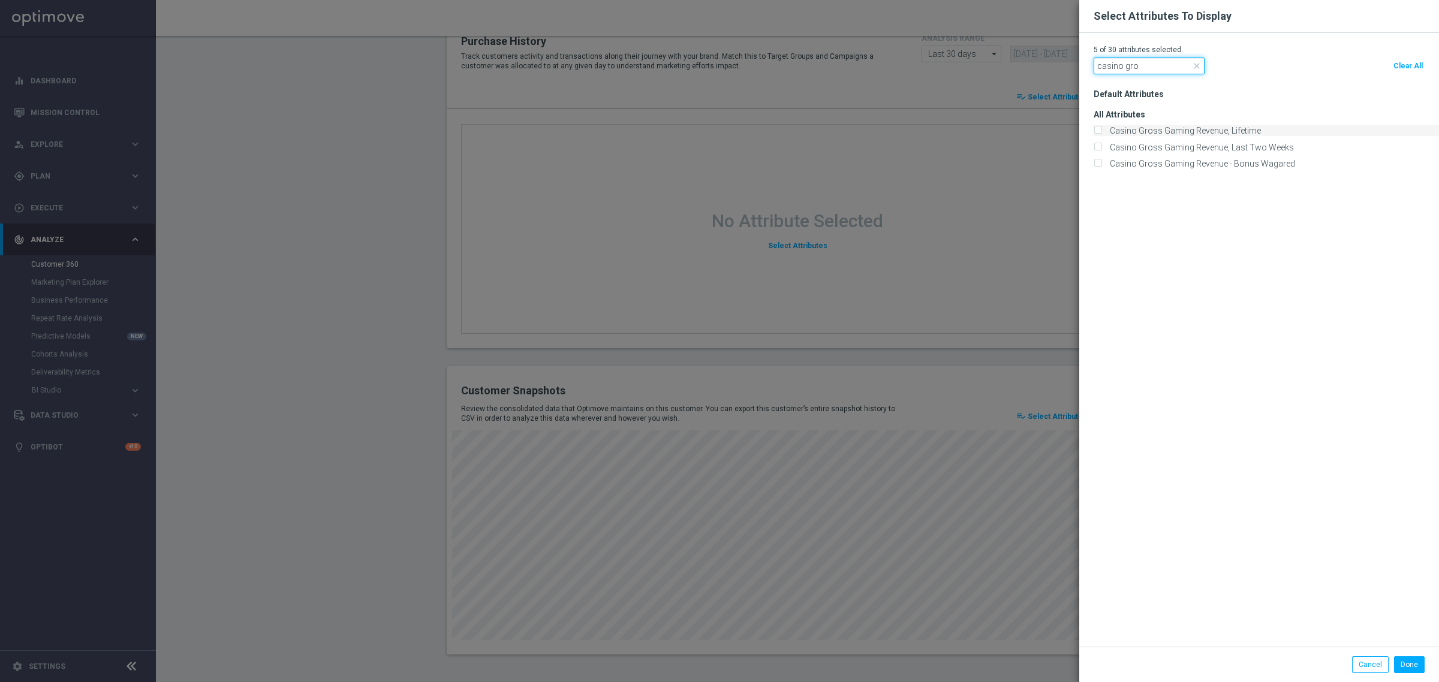
type input "casino gro"
click at [1094, 131] on input "Casino Gross Gaming Revenue, Lifetime" at bounding box center [1098, 132] width 8 height 8
checkbox input "true"
click at [1094, 150] on input "Casino Gross Gaming Revenue, Last Two Weeks" at bounding box center [1098, 148] width 8 height 8
checkbox input "true"
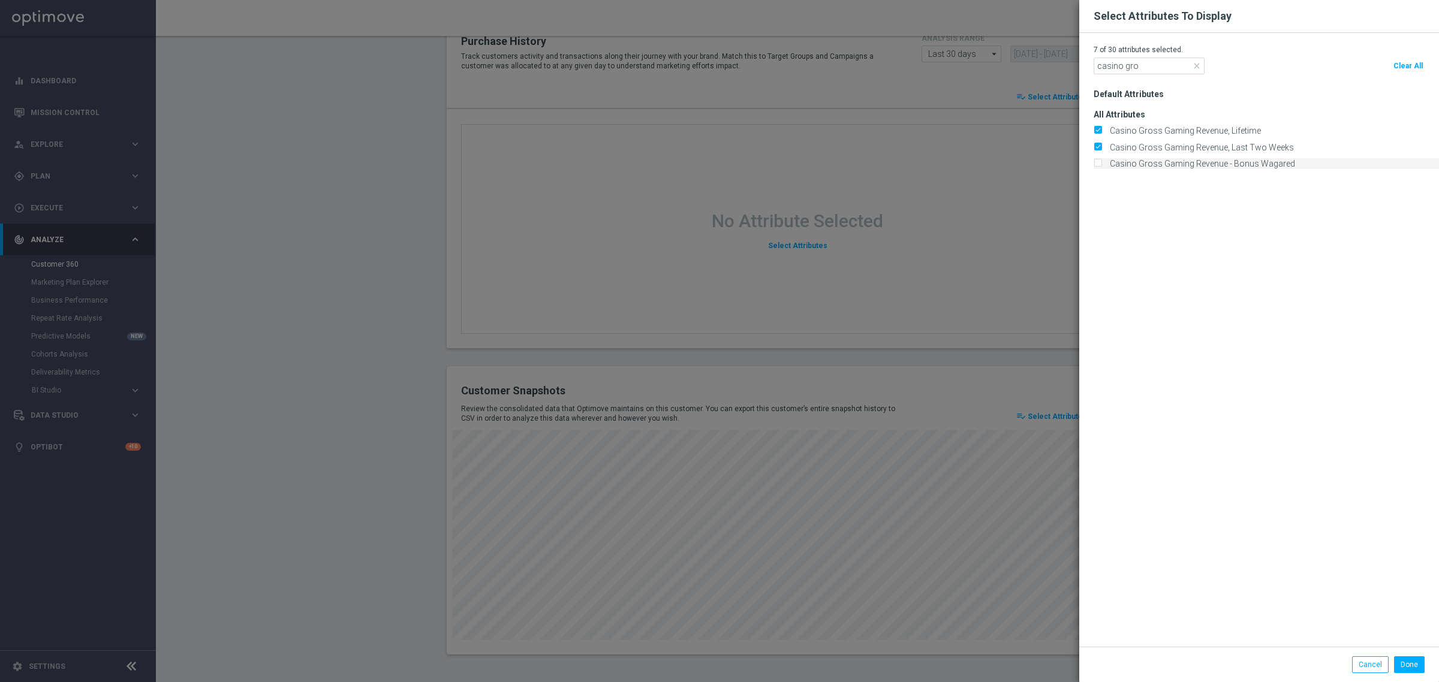
click at [1094, 162] on input "Casino Gross Gaming Revenue - Bonus Wagared" at bounding box center [1098, 165] width 8 height 8
checkbox input "true"
click at [1394, 673] on button "Done" at bounding box center [1409, 665] width 31 height 17
